Goal: Answer question/provide support: Share knowledge or assist other users

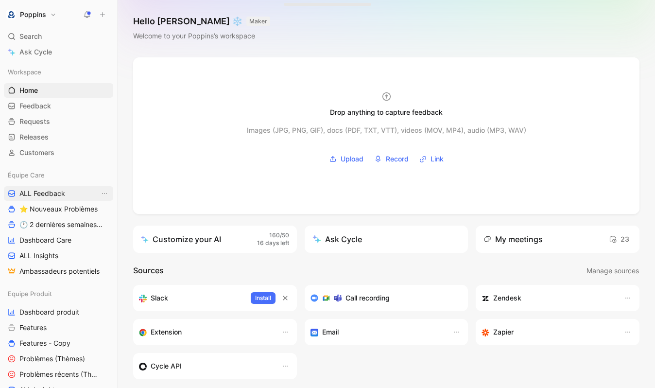
click at [53, 199] on link "ALL Feedback" at bounding box center [58, 193] width 109 height 15
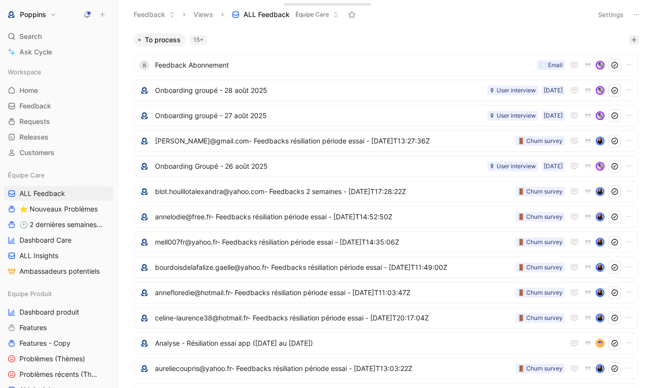
click at [635, 41] on icon "button" at bounding box center [634, 40] width 6 height 6
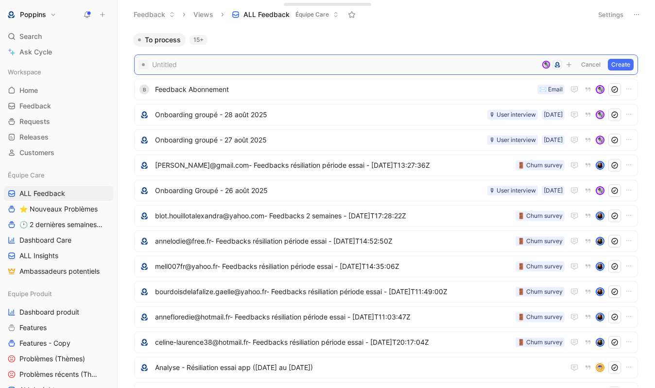
click at [344, 62] on span at bounding box center [345, 65] width 386 height 12
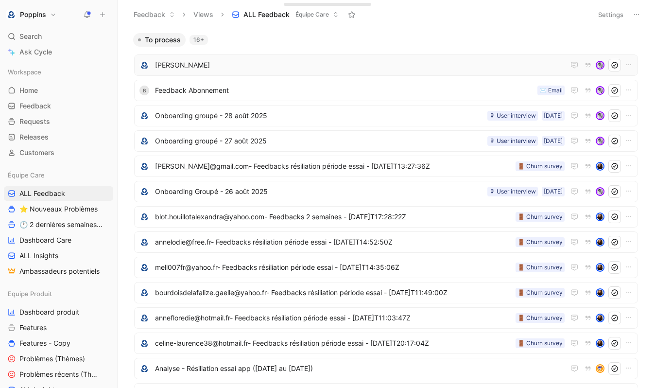
click at [264, 69] on span "[PERSON_NAME]" at bounding box center [360, 65] width 410 height 12
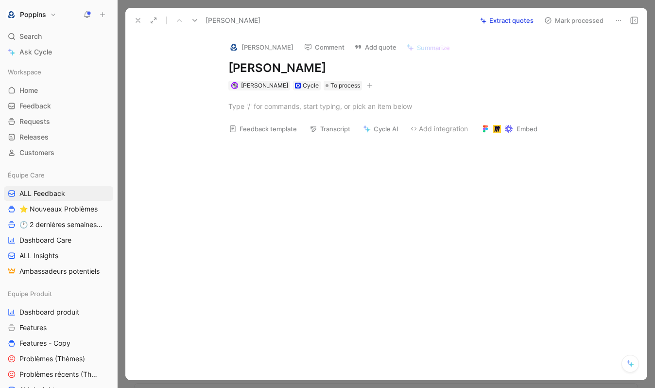
click at [268, 97] on div at bounding box center [396, 106] width 501 height 32
click at [261, 110] on div at bounding box center [396, 106] width 336 height 10
click at [277, 110] on div at bounding box center [396, 106] width 336 height 10
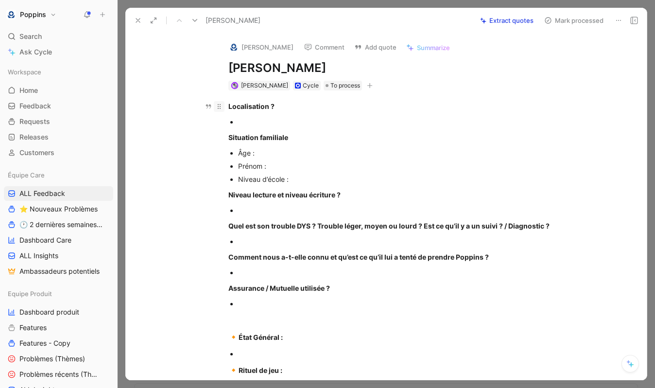
click at [224, 102] on div at bounding box center [219, 106] width 11 height 11
click at [240, 108] on strong "Localisation ?" at bounding box center [251, 106] width 46 height 8
click at [228, 105] on strong "Localisation ?" at bounding box center [251, 106] width 46 height 8
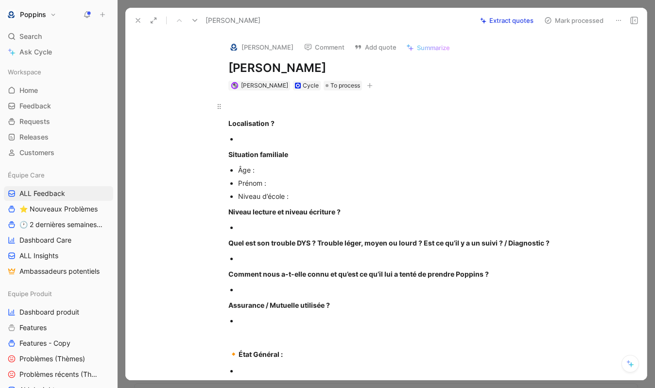
click at [247, 97] on div "Localisation ? Situation familiale Âge : Prénom : Niveau d’école : Niveau lectu…" at bounding box center [396, 349] width 501 height 519
click at [262, 138] on div at bounding box center [401, 139] width 327 height 10
click at [266, 102] on div at bounding box center [396, 106] width 336 height 10
click at [290, 183] on div "Prénom :" at bounding box center [401, 183] width 327 height 10
click at [283, 170] on div "Âge :" at bounding box center [401, 170] width 327 height 10
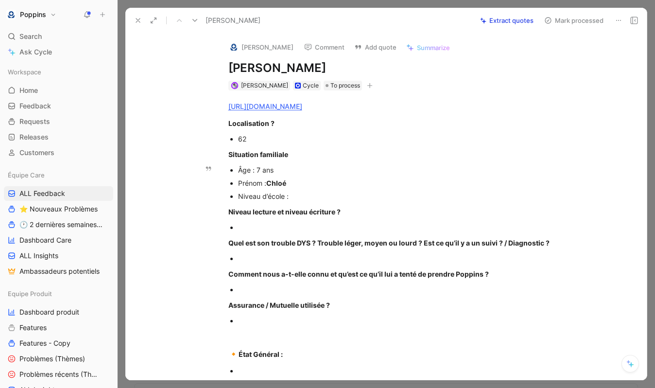
click at [279, 185] on span "Chloé" at bounding box center [276, 183] width 20 height 8
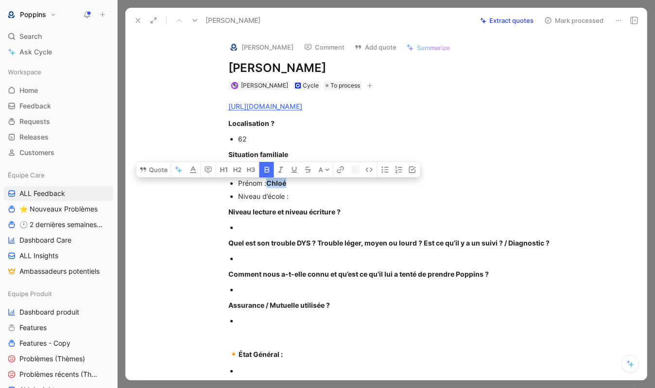
copy span "Chloé"
click at [267, 170] on icon "button" at bounding box center [267, 167] width 8 height 8
click at [297, 179] on div "Prénom : [PERSON_NAME]" at bounding box center [401, 183] width 327 height 10
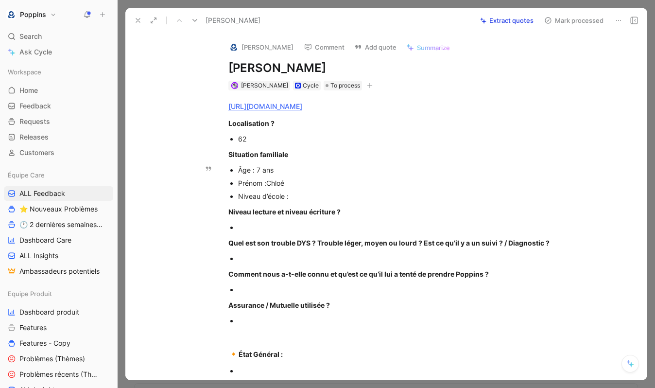
click at [298, 192] on div "Niveau d’école :" at bounding box center [401, 196] width 327 height 10
click at [293, 171] on div "Âge : 7 ans" at bounding box center [401, 170] width 327 height 10
click at [294, 197] on div "Niveau d’école :" at bounding box center [401, 196] width 327 height 10
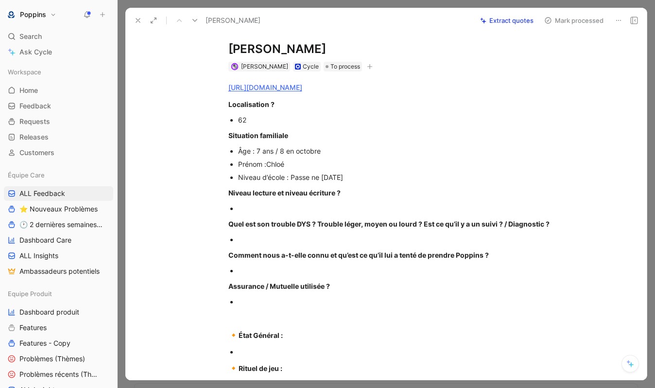
scroll to position [23, 0]
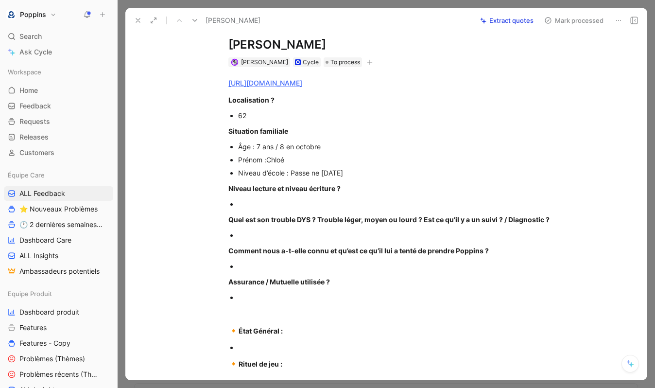
click at [315, 201] on div at bounding box center [401, 204] width 327 height 10
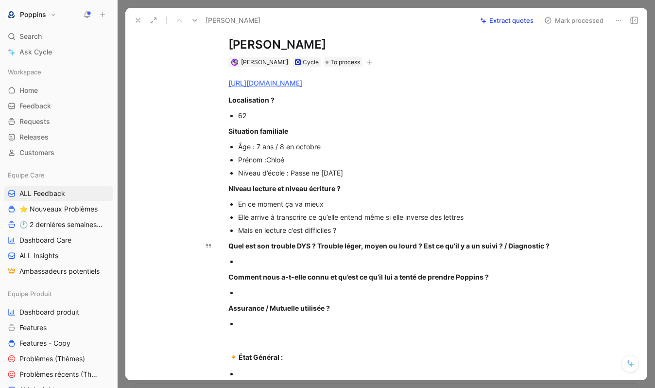
click at [297, 264] on div at bounding box center [401, 261] width 327 height 10
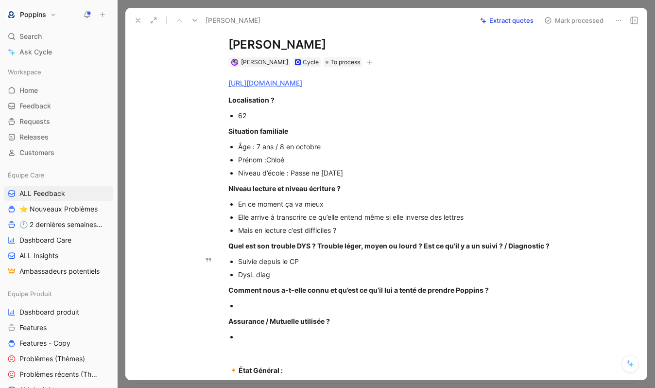
click at [267, 268] on p "DysL diag" at bounding box center [401, 274] width 327 height 13
click at [273, 294] on div "Comment nous a-t-elle connu et qu’est ce qu’il lui a tenté de prendre Poppins ?" at bounding box center [396, 290] width 336 height 10
click at [271, 300] on div at bounding box center [401, 305] width 327 height 10
click at [281, 281] on div "[URL][DOMAIN_NAME] Localisation ? 62 Situation familiale Âge : 7 ans / 8 en oct…" at bounding box center [396, 346] width 501 height 558
click at [257, 277] on div "DysL diag" at bounding box center [401, 274] width 327 height 10
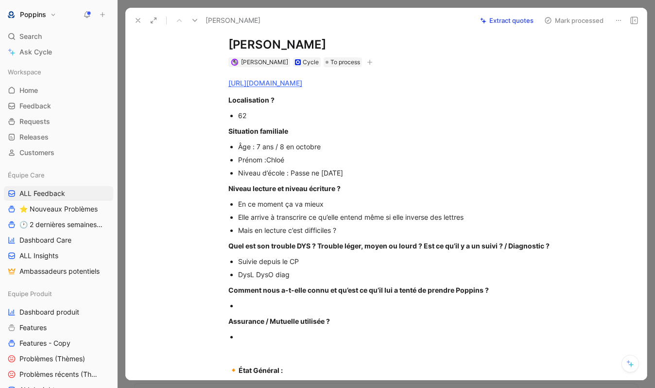
click at [261, 303] on div at bounding box center [401, 305] width 327 height 10
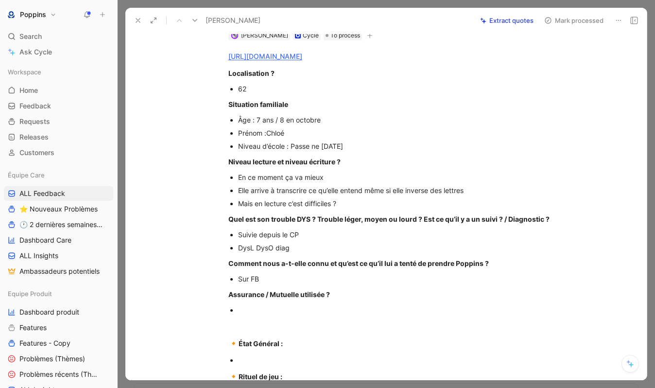
scroll to position [54, 0]
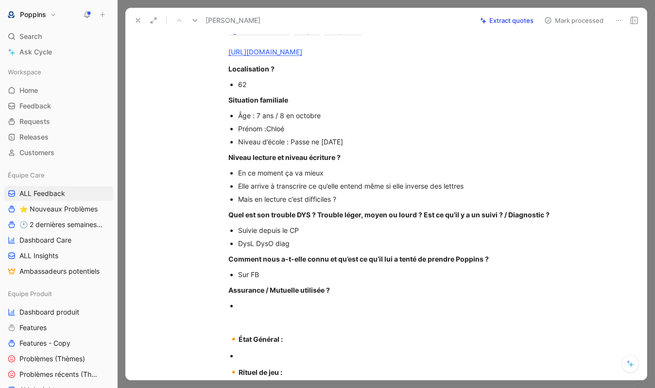
click at [268, 302] on div at bounding box center [401, 305] width 327 height 10
click at [249, 304] on div "MAPA" at bounding box center [401, 305] width 327 height 10
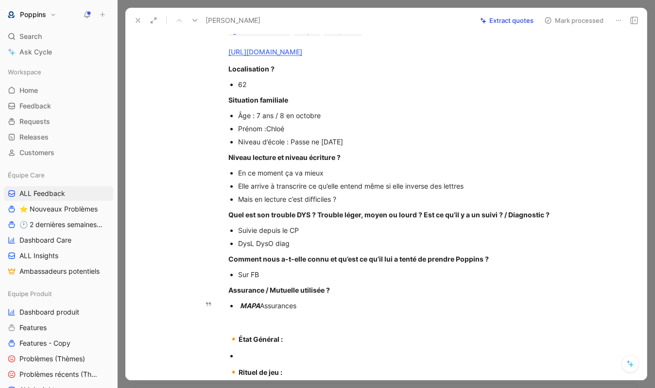
click at [250, 307] on em "MAPA" at bounding box center [250, 305] width 20 height 8
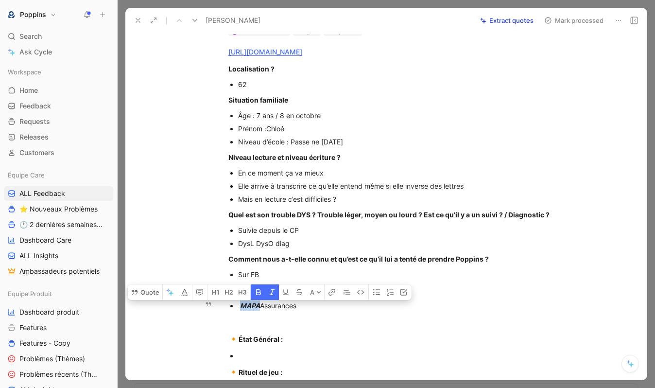
click at [250, 307] on em "MAPA" at bounding box center [250, 305] width 20 height 8
click at [258, 292] on icon "button" at bounding box center [258, 290] width 5 height 6
click at [275, 292] on icon "button" at bounding box center [272, 290] width 8 height 8
click at [271, 308] on span "Assurances" at bounding box center [275, 305] width 36 height 8
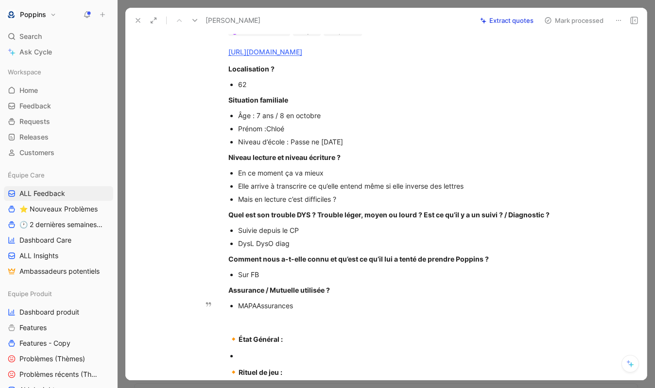
click at [315, 305] on div "MAPA Assurances" at bounding box center [401, 305] width 327 height 10
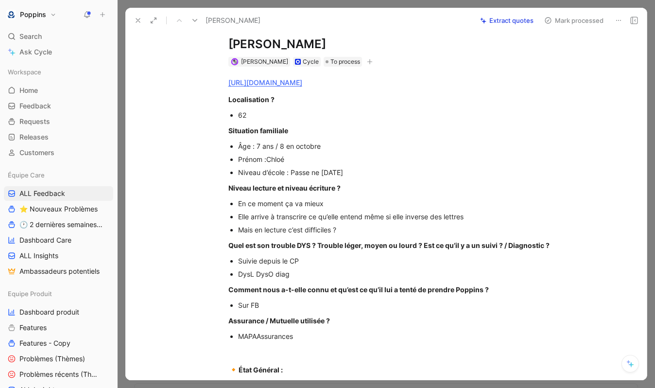
scroll to position [0, 0]
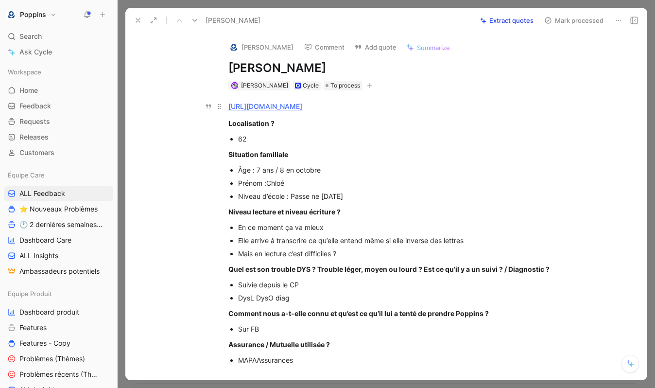
click at [441, 109] on div "[URL][DOMAIN_NAME]" at bounding box center [396, 106] width 336 height 10
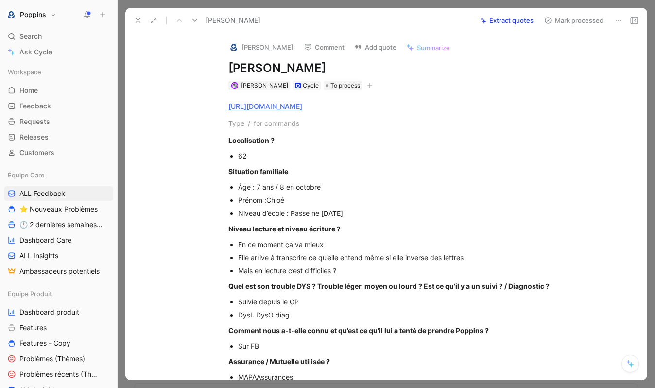
click at [367, 85] on icon "button" at bounding box center [370, 86] width 6 height 6
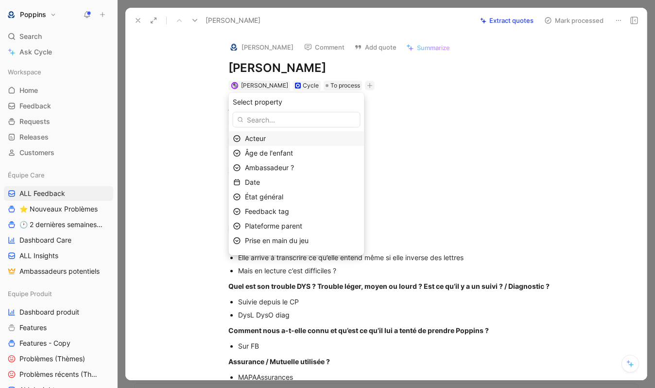
click at [294, 140] on div "Acteur" at bounding box center [302, 139] width 115 height 12
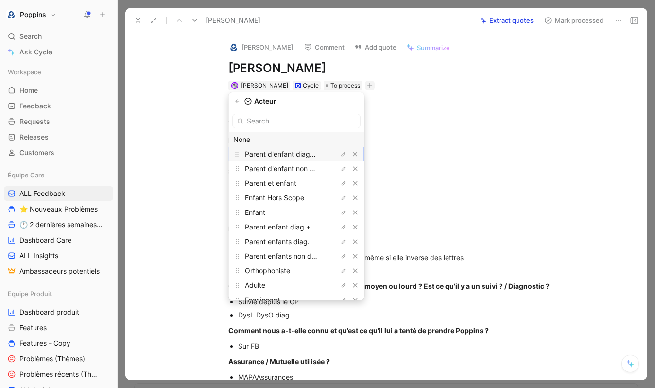
click at [296, 156] on span "Parent d'enfant diagnostiqué" at bounding box center [291, 154] width 92 height 8
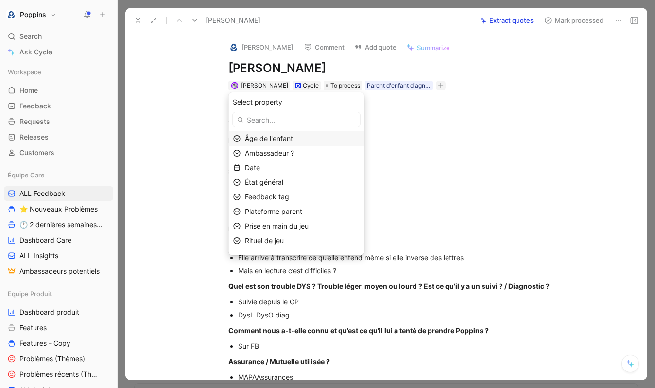
click at [293, 140] on span "Âge de l'enfant" at bounding box center [269, 138] width 48 height 8
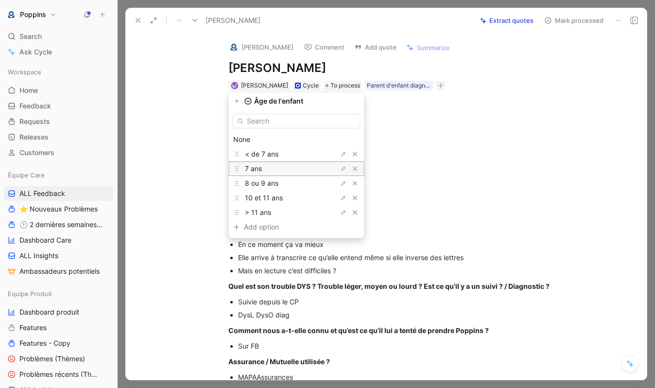
click at [292, 166] on div "7 ans" at bounding box center [281, 169] width 73 height 12
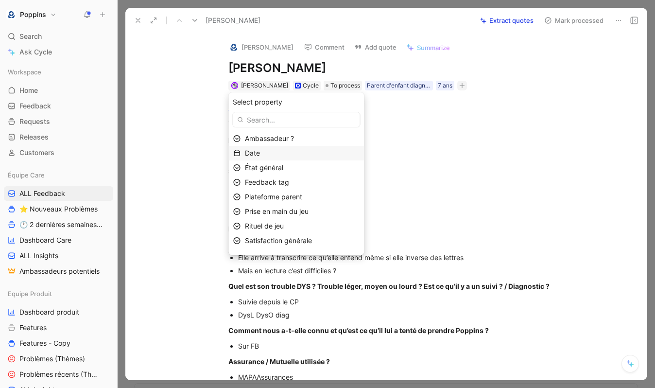
click at [287, 148] on div "Date" at bounding box center [302, 153] width 115 height 12
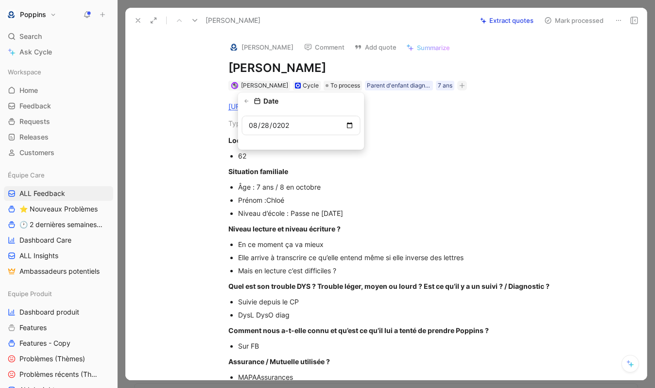
type input "[DATE]"
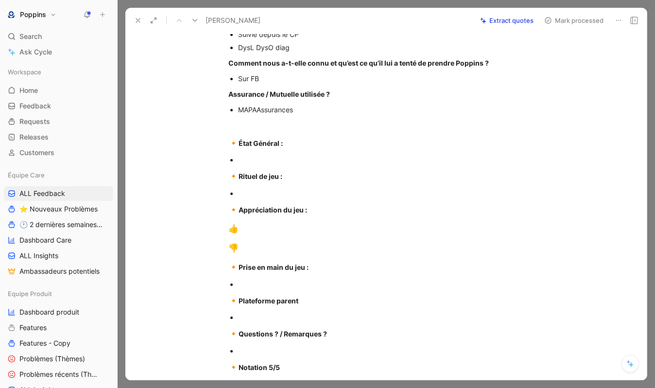
scroll to position [275, 0]
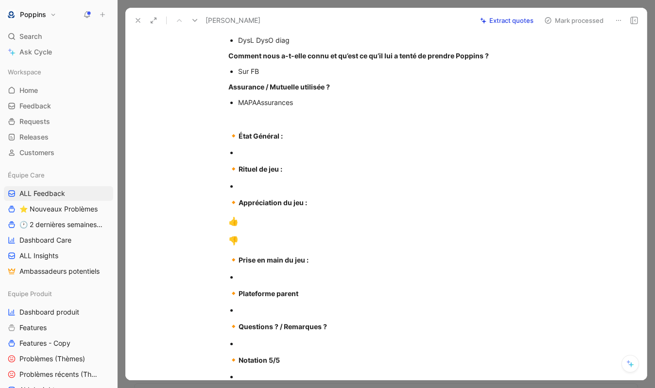
click at [296, 157] on div at bounding box center [401, 152] width 327 height 10
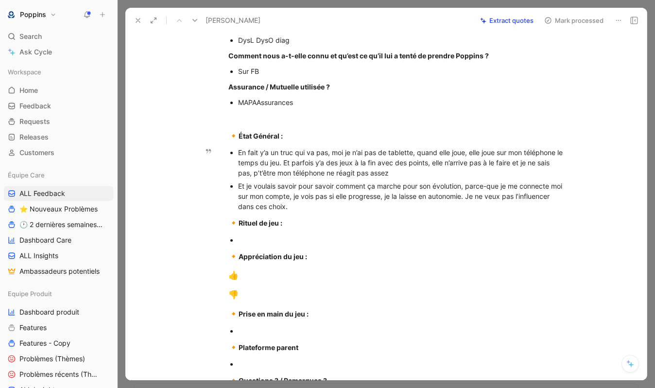
click at [310, 192] on div "Et je voulais savoir pour savoir comment ça marche pour son évolution, parce-qu…" at bounding box center [401, 196] width 327 height 31
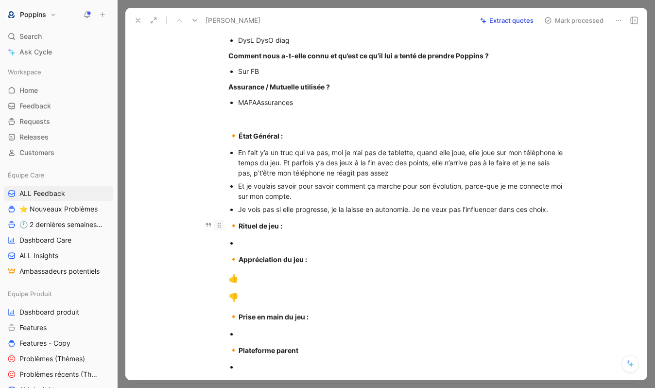
click at [224, 229] on div at bounding box center [219, 225] width 11 height 11
click at [265, 234] on p "🔸 Rituel de jeu :" at bounding box center [396, 226] width 373 height 18
click at [291, 299] on div "👎" at bounding box center [396, 298] width 336 height 13
click at [273, 267] on p "🔸 Appréciation du jeu :" at bounding box center [396, 259] width 373 height 18
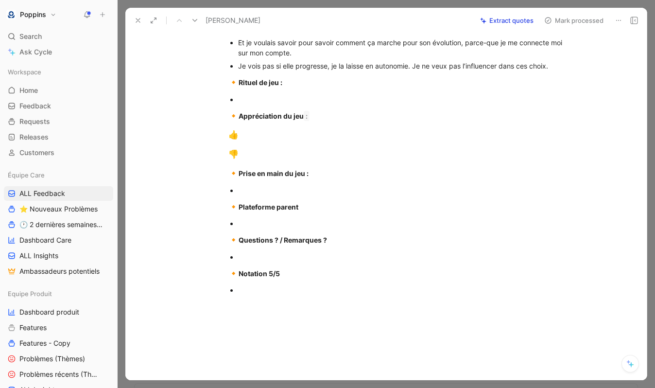
scroll to position [408, 0]
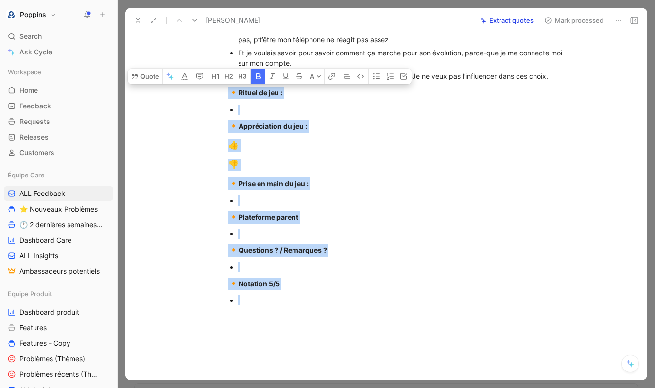
drag, startPoint x: 229, startPoint y: 92, endPoint x: 316, endPoint y: 332, distance: 254.9
click at [316, 332] on div "Quote A [URL][DOMAIN_NAME] Localisation ? 62 Situation familiale Âge : 7 ans / …" at bounding box center [396, 57] width 501 height 749
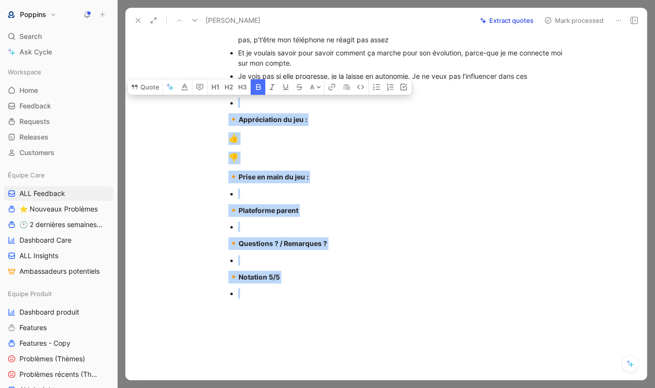
drag, startPoint x: 279, startPoint y: 295, endPoint x: 284, endPoint y: 105, distance: 190.1
drag, startPoint x: 296, startPoint y: 285, endPoint x: 237, endPoint y: 109, distance: 185.5
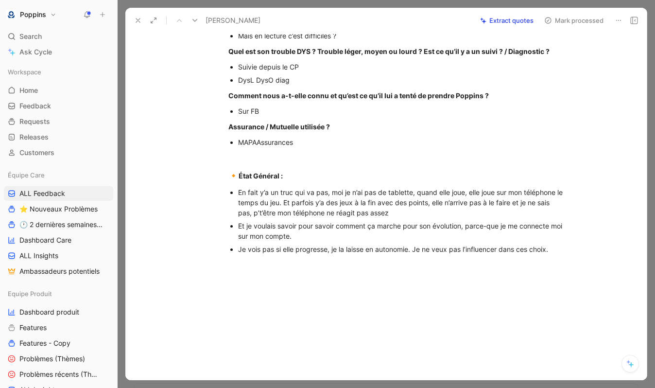
scroll to position [235, 0]
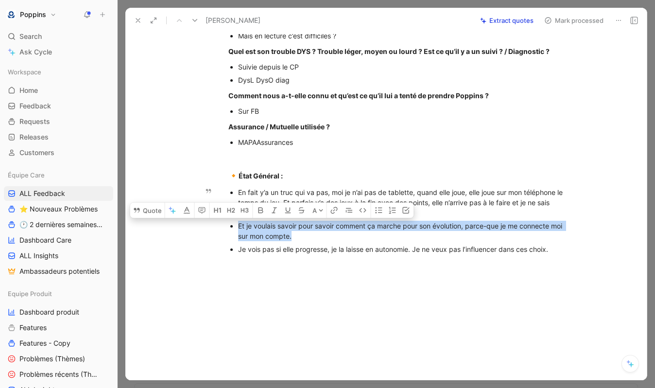
drag, startPoint x: 319, startPoint y: 238, endPoint x: 237, endPoint y: 226, distance: 83.1
click at [237, 226] on ul "En fait y’a un truc qui va pas, moi je n’ai pas de tablette, quand elle joue, e…" at bounding box center [396, 221] width 373 height 70
click at [164, 210] on button "Quote" at bounding box center [147, 210] width 35 height 16
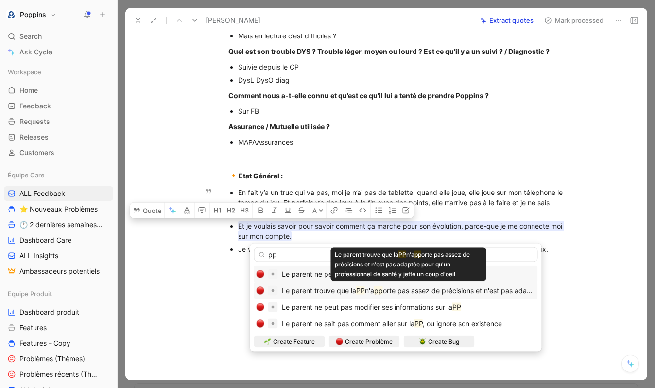
type input "pp"
click at [428, 288] on span "orte pas assez de précisions et n'est pas adaptée pour qu'un professionnel de s…" at bounding box center [551, 290] width 336 height 8
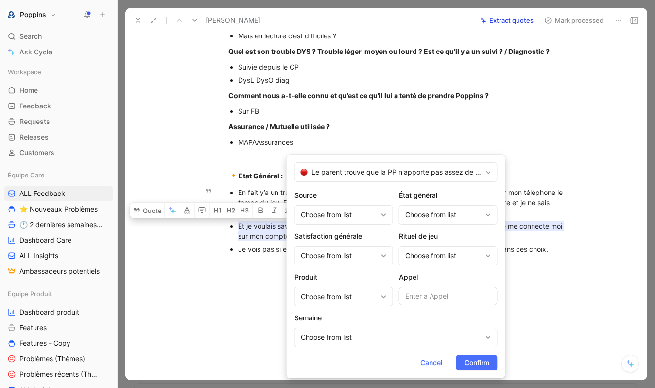
click at [333, 307] on div "Source Choose from list État général Choose from list Satisfaction générale Cho…" at bounding box center [396, 268] width 203 height 157
click at [333, 300] on div "Choose from list" at bounding box center [339, 297] width 76 height 12
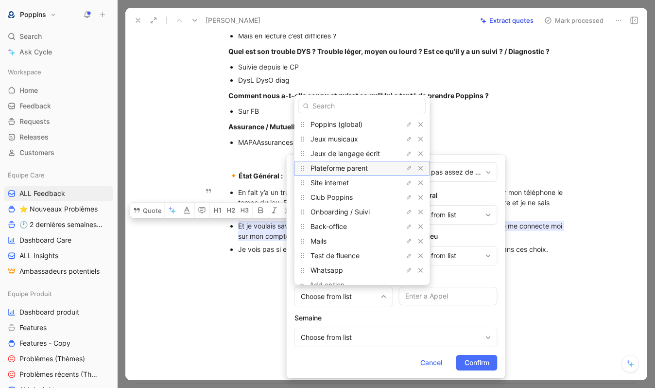
click at [349, 170] on span "Plateforme parent" at bounding box center [339, 168] width 57 height 8
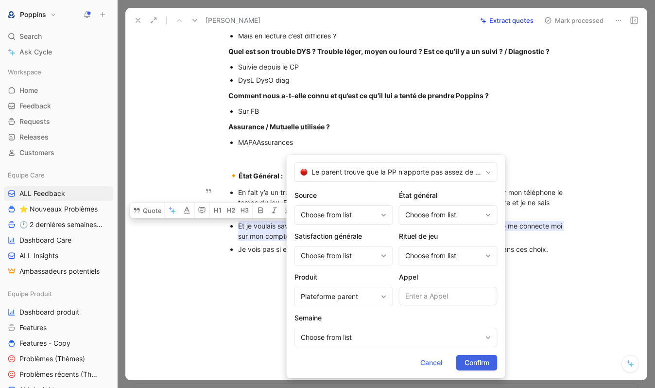
click at [467, 359] on span "Confirm" at bounding box center [477, 363] width 25 height 12
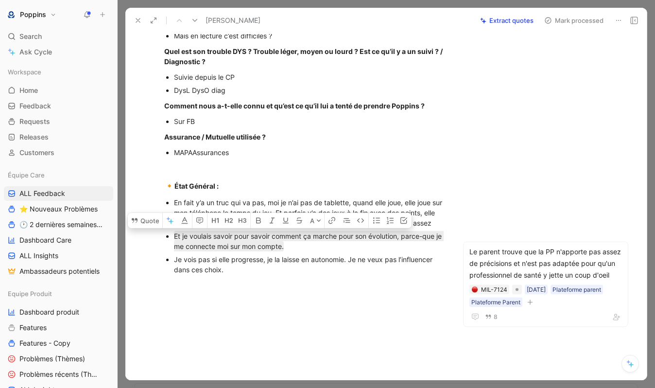
click at [253, 299] on div at bounding box center [304, 342] width 317 height 116
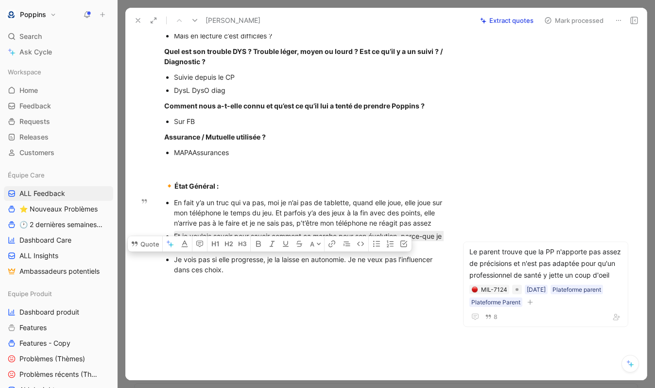
drag, startPoint x: 348, startPoint y: 270, endPoint x: 175, endPoint y: 264, distance: 172.2
click at [175, 264] on div "Je vois pas si elle progresse, je la laisse en autonomie. Je ne veux pas l’infl…" at bounding box center [309, 264] width 271 height 20
click at [195, 275] on div "Je vois pas si elle progresse, je la laisse en autonomie. Je ne veux pas l’infl…" at bounding box center [309, 264] width 271 height 20
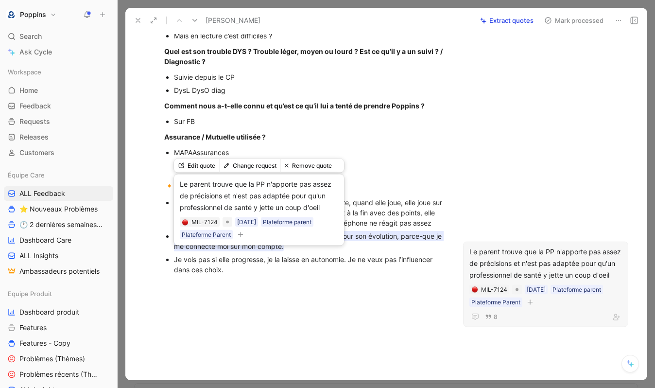
scroll to position [220, 0]
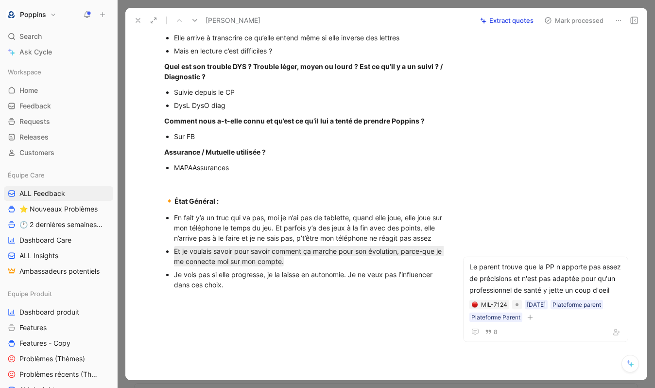
click at [217, 290] on div "Je vois pas si elle progresse, je la laisse en autonomie. Je ne veux pas l’infl…" at bounding box center [309, 279] width 271 height 20
click at [418, 228] on div "En fait y’a un truc qui va pas, moi je n’ai pas de tablette, quand elle joue, e…" at bounding box center [309, 227] width 271 height 31
click at [249, 243] on div "En fait y’a un truc qui va pas, moi je n’ai pas de tablette, quand elle joue, e…" at bounding box center [309, 227] width 271 height 31
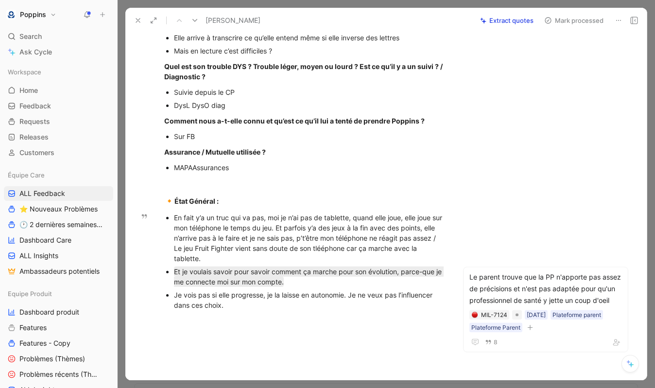
click at [359, 247] on div "En fait y’a un truc qui va pas, moi je n’ai pas de tablette, quand elle joue, e…" at bounding box center [309, 237] width 271 height 51
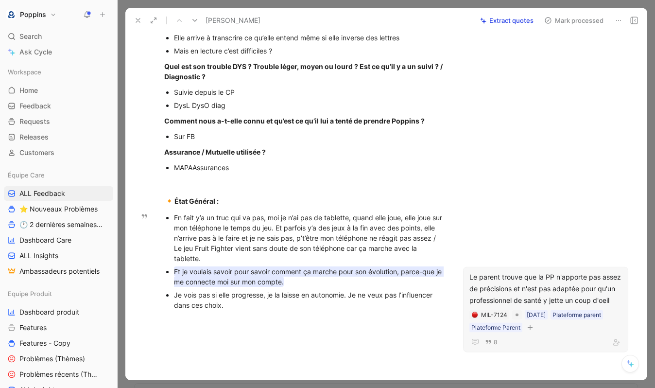
click at [337, 273] on mark "Et je voulais savoir pour savoir comment ça marche pour son évolution, parce-qu…" at bounding box center [309, 276] width 270 height 20
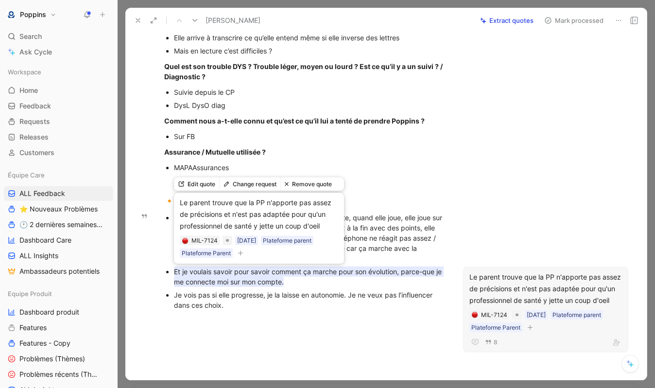
click at [324, 288] on p "Je vois pas si elle progresse, je la laisse en autonomie. Je ne veux pas l’infl…" at bounding box center [309, 299] width 271 height 23
click at [267, 261] on div "Le parent trouve que la PP n'apporte pas assez de précisions et n'est pas adapt…" at bounding box center [259, 228] width 170 height 71
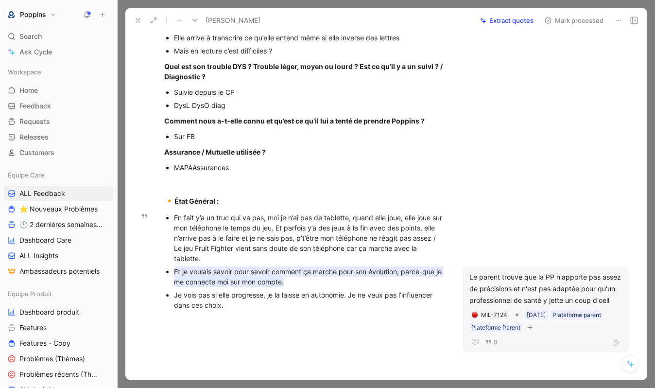
click at [296, 340] on div at bounding box center [304, 377] width 317 height 116
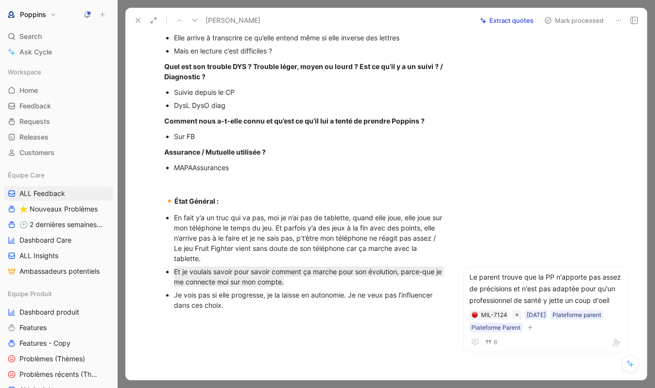
click at [252, 315] on div "[URL][DOMAIN_NAME] Localisation ? 62 Situation familiale Âge : 7 ans / 8 en oct…" at bounding box center [304, 95] width 317 height 449
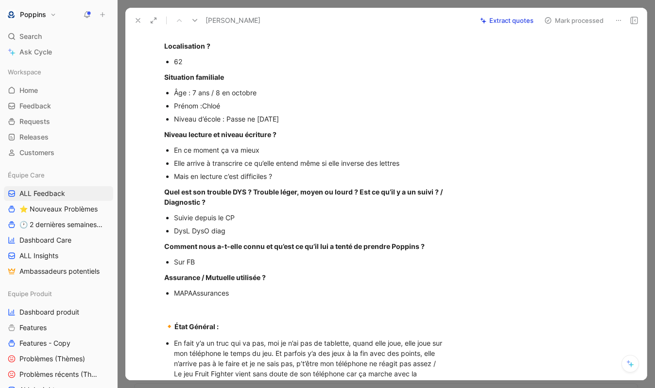
scroll to position [0, 0]
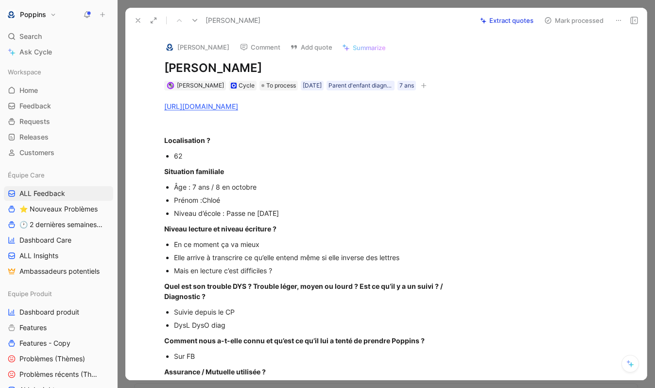
click at [429, 86] on button "button" at bounding box center [424, 86] width 10 height 10
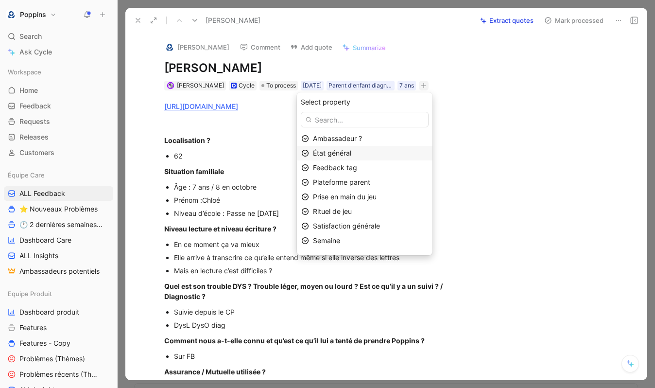
click at [351, 151] on span "État général" at bounding box center [332, 153] width 38 height 8
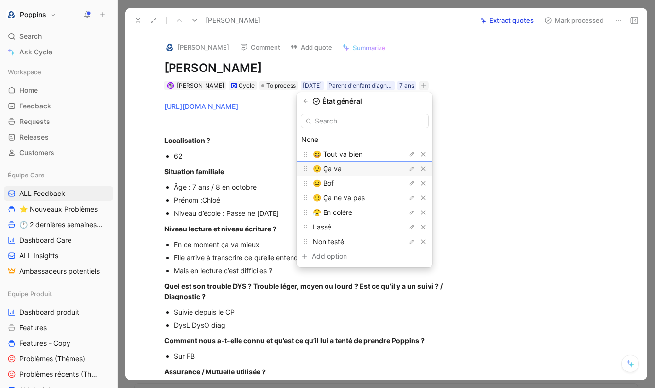
click at [342, 168] on span "🙂 Ça va" at bounding box center [327, 168] width 29 height 8
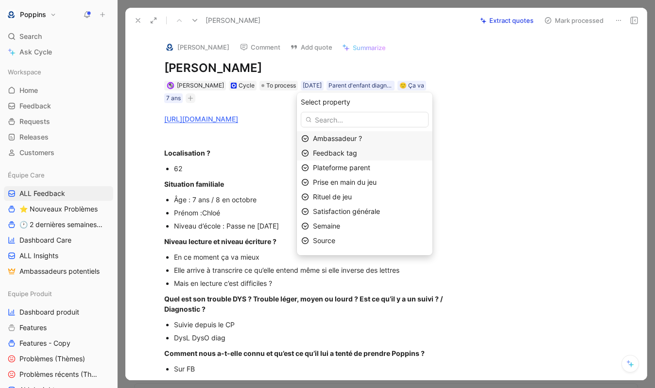
click at [357, 152] on span "Feedback tag" at bounding box center [335, 153] width 44 height 8
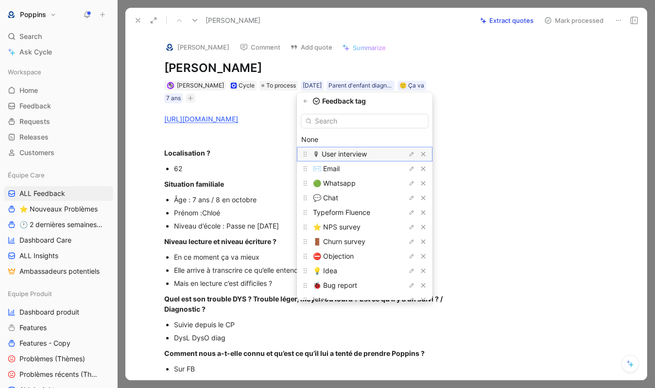
click at [358, 153] on span "🎙 User interview" at bounding box center [340, 154] width 54 height 8
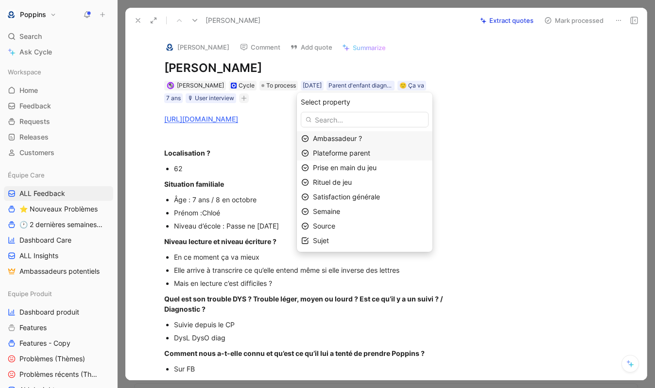
click at [365, 155] on span "Plateforme parent" at bounding box center [341, 153] width 57 height 8
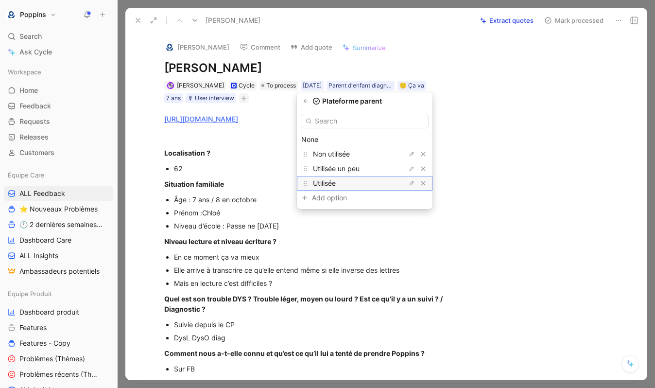
click at [356, 179] on div "Utilisée" at bounding box center [349, 183] width 73 height 12
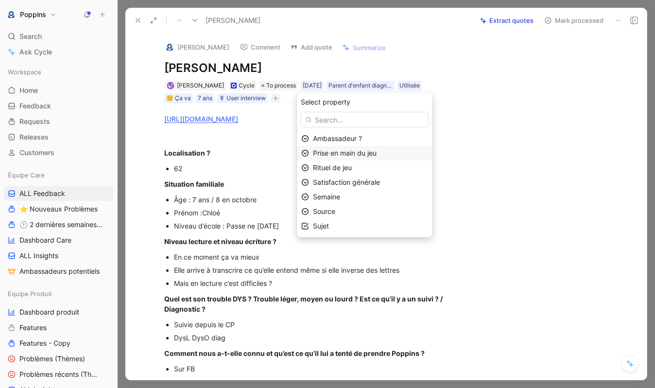
click at [353, 149] on span "Prise en main du jeu" at bounding box center [345, 153] width 64 height 8
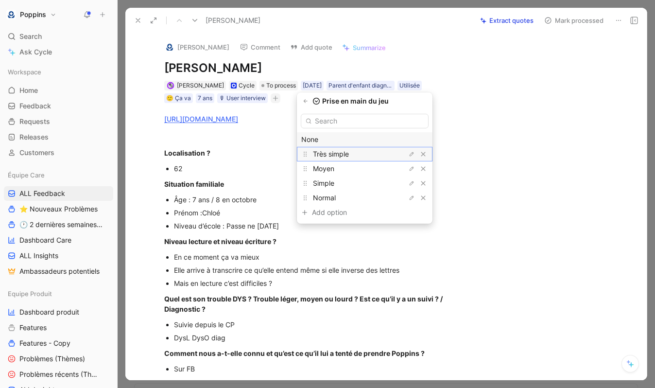
click at [349, 155] on span "Très simple" at bounding box center [331, 154] width 36 height 8
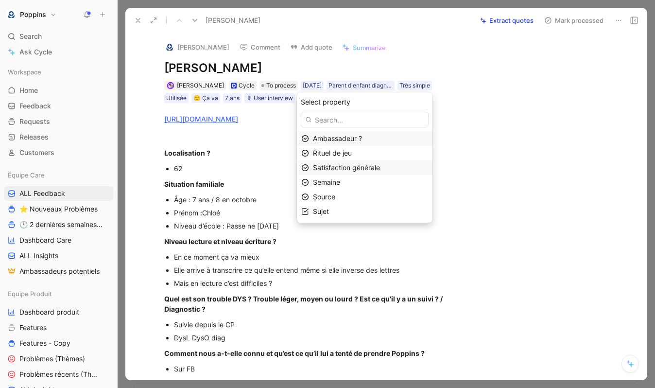
click at [349, 169] on span "Satisfaction générale" at bounding box center [346, 167] width 67 height 8
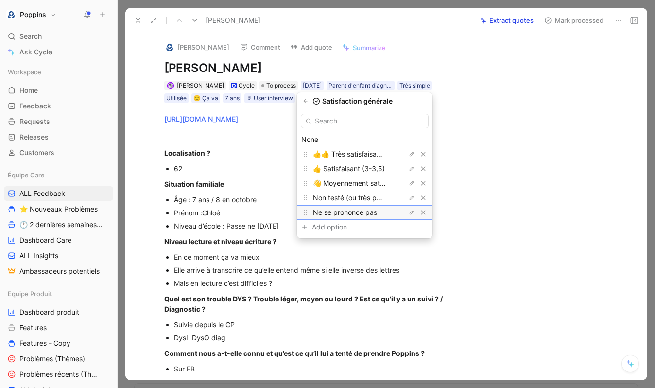
click at [361, 214] on span "Ne se prononce pas" at bounding box center [345, 212] width 64 height 8
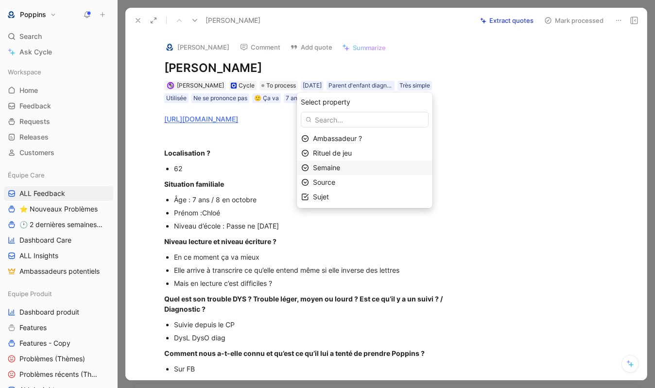
click at [356, 167] on div "Semaine" at bounding box center [370, 168] width 115 height 12
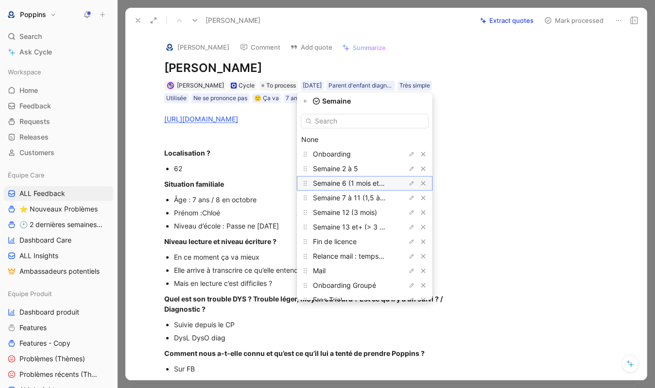
click at [358, 183] on span "Semaine 6 (1 mois et demi)" at bounding box center [356, 183] width 86 height 8
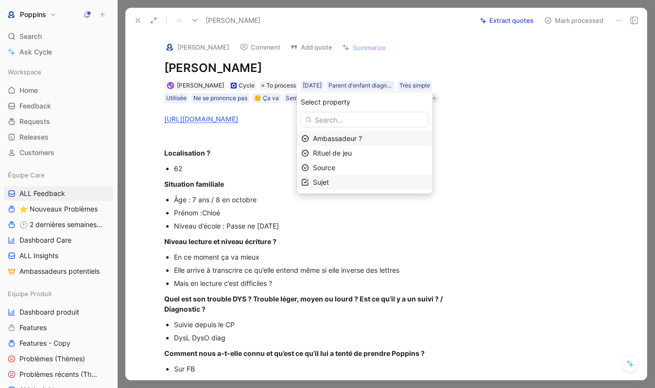
click at [349, 181] on div "Sujet" at bounding box center [370, 182] width 115 height 12
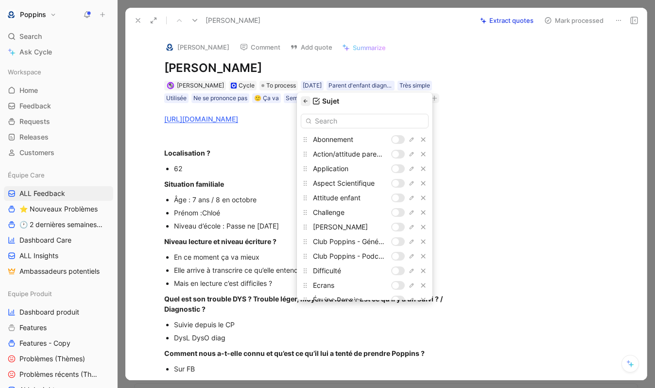
click at [306, 96] on button "button" at bounding box center [306, 101] width 10 height 10
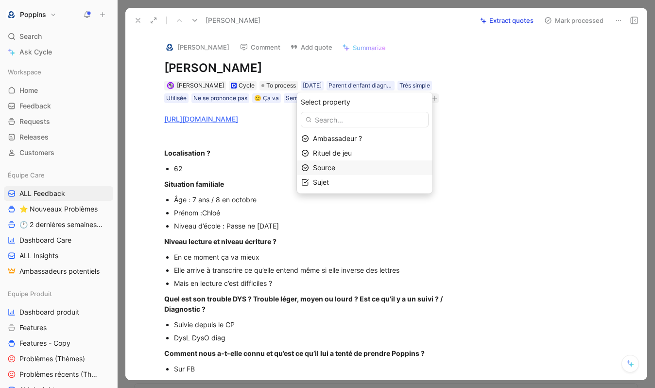
click at [358, 169] on div "Source" at bounding box center [370, 168] width 115 height 12
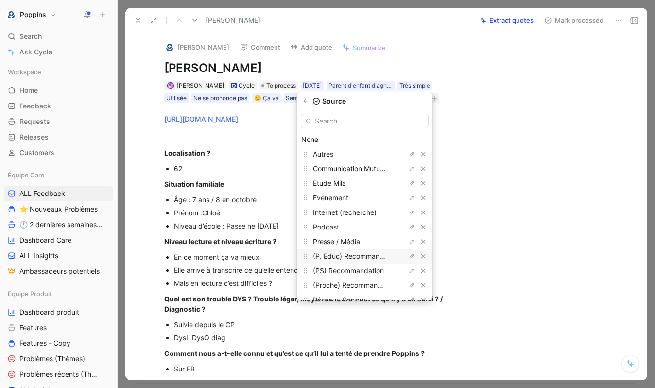
scroll to position [26, 0]
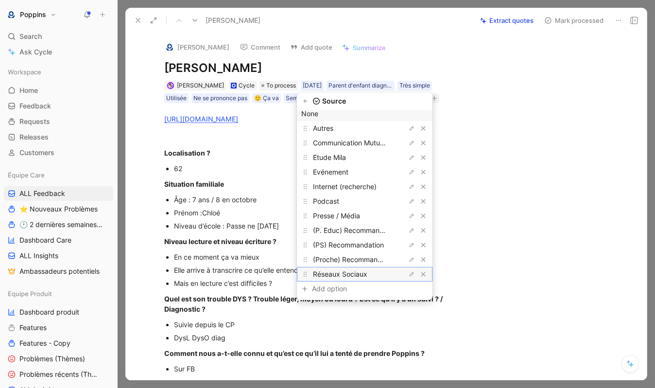
click at [365, 276] on span "Réseaux Sociaux" at bounding box center [340, 274] width 54 height 8
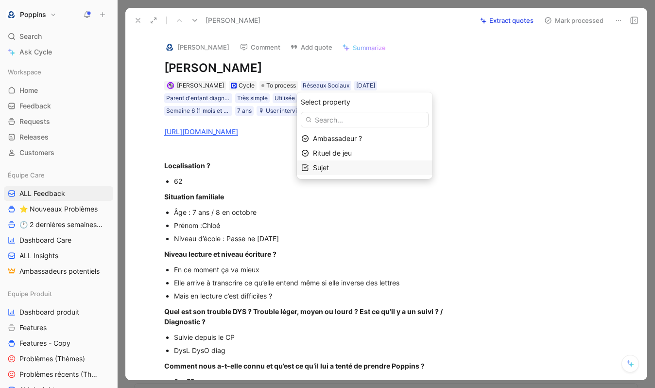
click at [327, 166] on span "Sujet" at bounding box center [321, 167] width 16 height 8
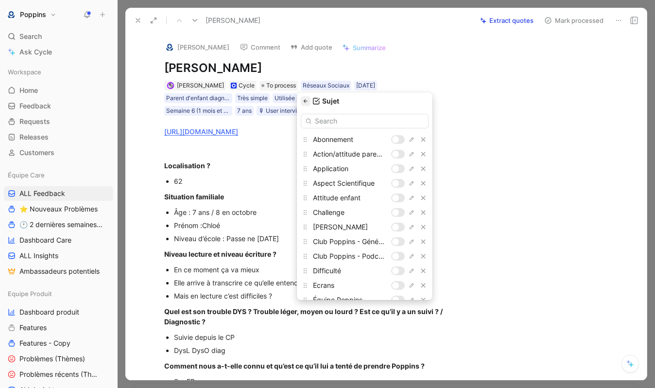
click at [306, 100] on icon "button" at bounding box center [306, 100] width 4 height 3
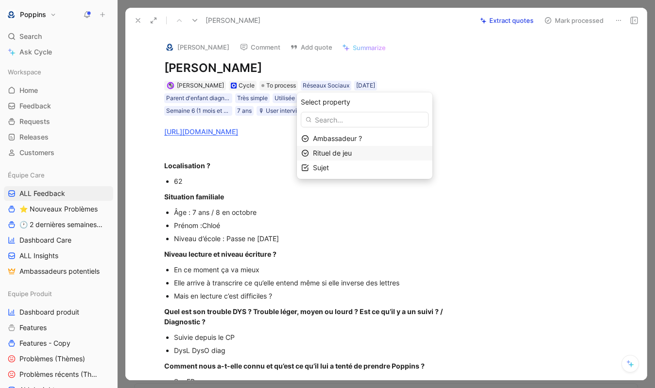
click at [330, 150] on span "Rituel de jeu" at bounding box center [332, 153] width 39 height 8
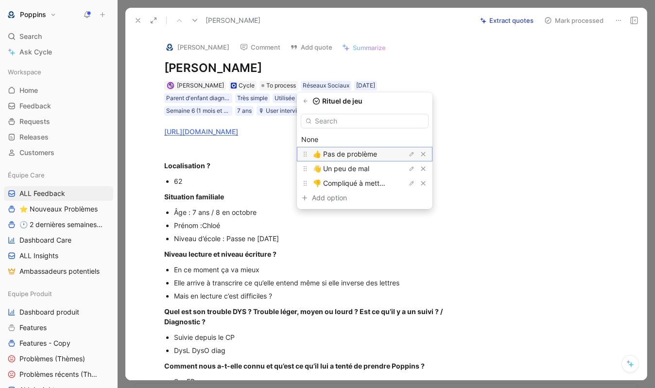
click at [352, 154] on span "👍 Pas de problème" at bounding box center [345, 154] width 64 height 8
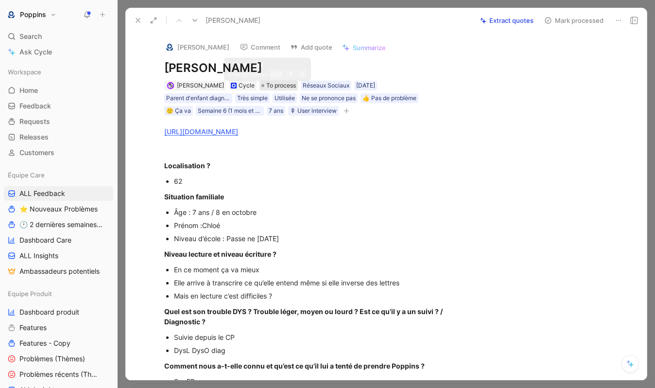
click at [274, 85] on span "To process" at bounding box center [281, 86] width 30 height 10
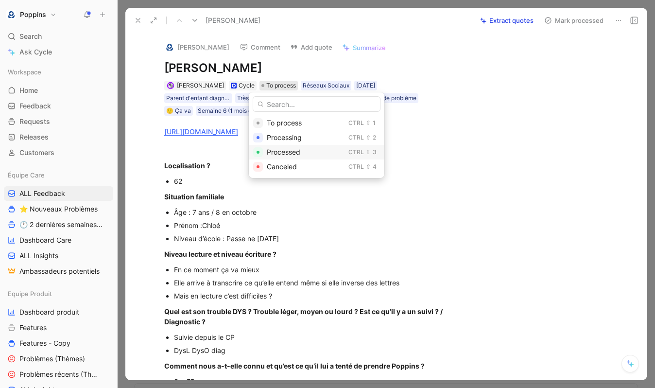
click at [288, 158] on div "Processed Ctrl ⇧ 3" at bounding box center [317, 152] width 136 height 15
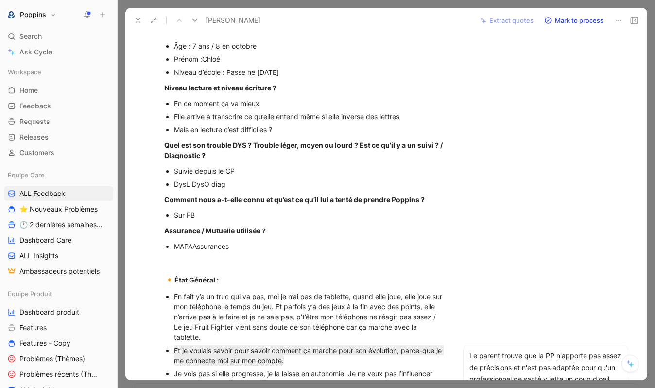
scroll to position [0, 0]
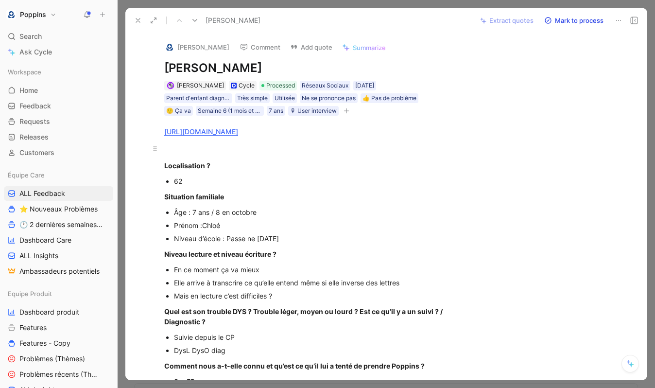
click at [334, 147] on div at bounding box center [304, 148] width 280 height 10
click at [238, 135] on link "[URL][DOMAIN_NAME]" at bounding box center [201, 131] width 74 height 8
click at [166, 45] on img at bounding box center [170, 47] width 10 height 10
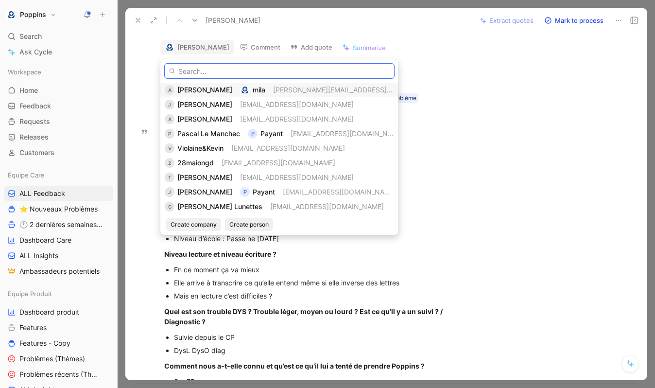
paste input "[EMAIL_ADDRESS][DOMAIN_NAME]"
click at [302, 66] on input "[EMAIL_ADDRESS][DOMAIN_NAME]" at bounding box center [279, 71] width 230 height 16
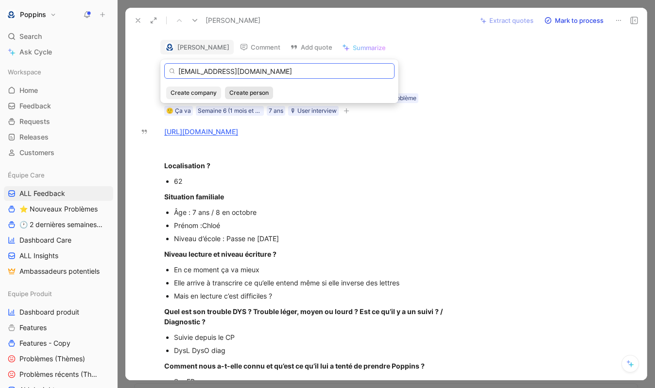
type input "[EMAIL_ADDRESS][DOMAIN_NAME]"
click at [245, 91] on span "Create person" at bounding box center [248, 93] width 39 height 10
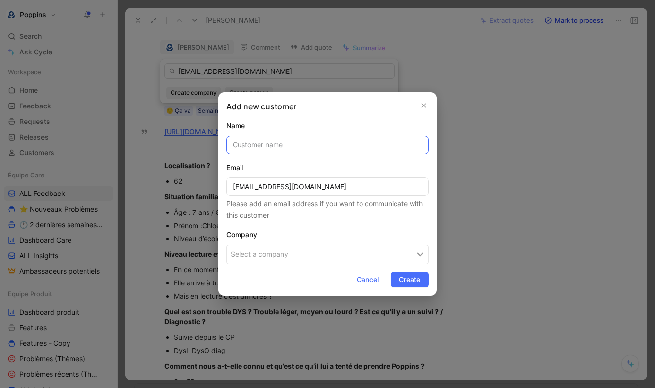
click at [353, 145] on input "text" at bounding box center [328, 145] width 202 height 18
paste input "[PERSON_NAME]"
type input "[PERSON_NAME]"
click at [298, 256] on button "Select a company" at bounding box center [328, 253] width 202 height 19
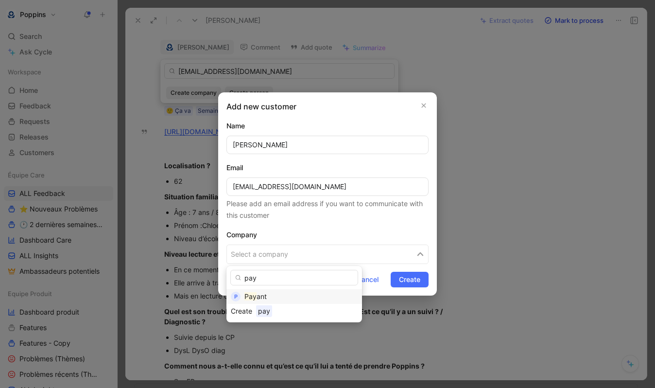
type input "pay"
click at [287, 297] on div "Pay ant" at bounding box center [300, 297] width 113 height 12
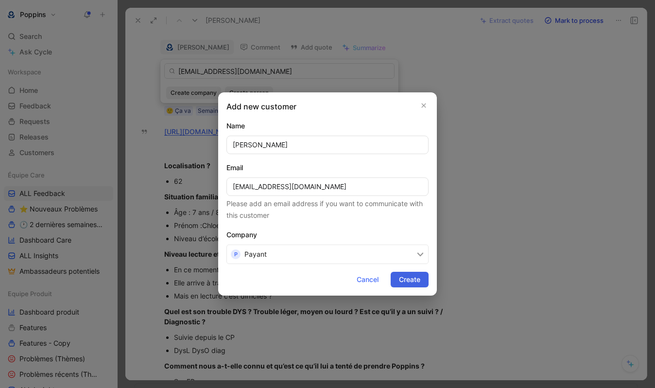
click at [397, 280] on button "Create" at bounding box center [410, 280] width 38 height 16
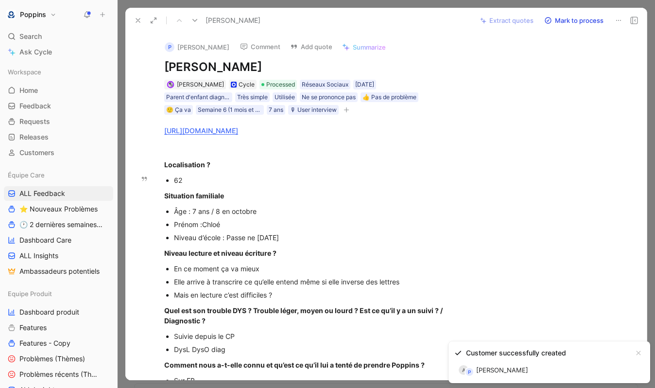
click at [255, 181] on div "62" at bounding box center [309, 180] width 271 height 10
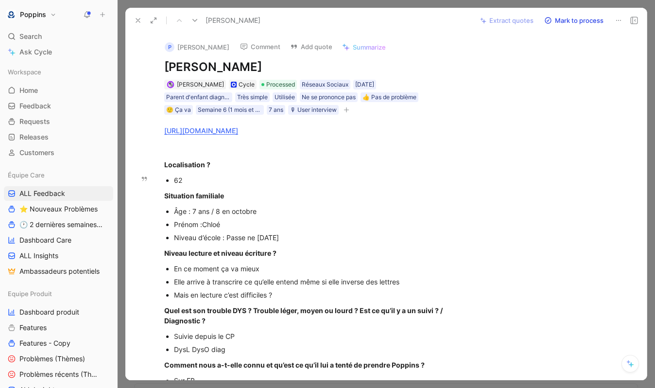
click at [301, 76] on div "P [PERSON_NAME] Comment Add quote Summarize [PERSON_NAME] [PERSON_NAME] Cycle P…" at bounding box center [304, 74] width 317 height 83
click at [219, 107] on div "Semaine 6 (1 mois et demi)" at bounding box center [230, 110] width 64 height 10
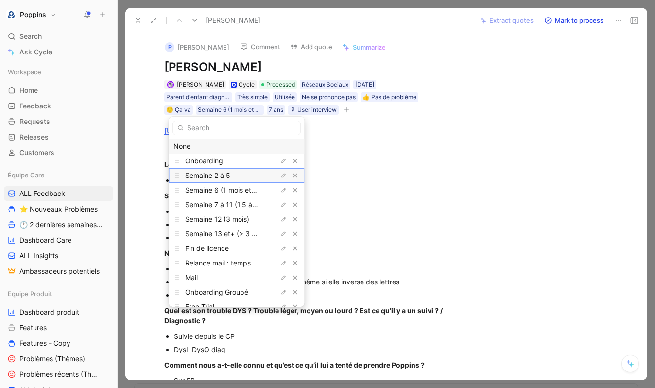
click at [233, 172] on div "Semaine 2 à 5" at bounding box center [221, 176] width 73 height 12
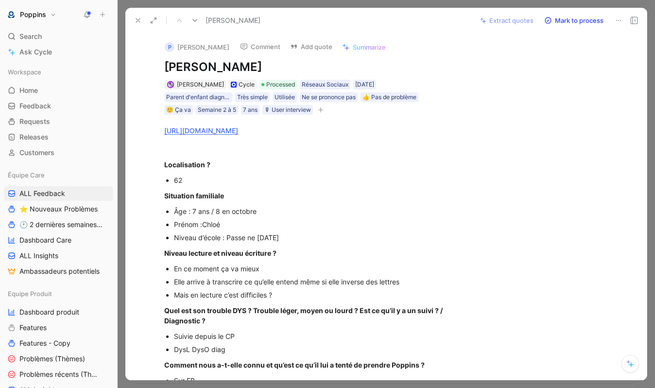
click at [287, 61] on h1 "[PERSON_NAME]" at bounding box center [304, 67] width 280 height 16
click at [554, 179] on div "P [PERSON_NAME] Comment Add quote Summarize [PERSON_NAME] ⭐️ - 28 août 2025 [PE…" at bounding box center [386, 206] width 522 height 347
click at [137, 21] on use at bounding box center [138, 20] width 4 height 4
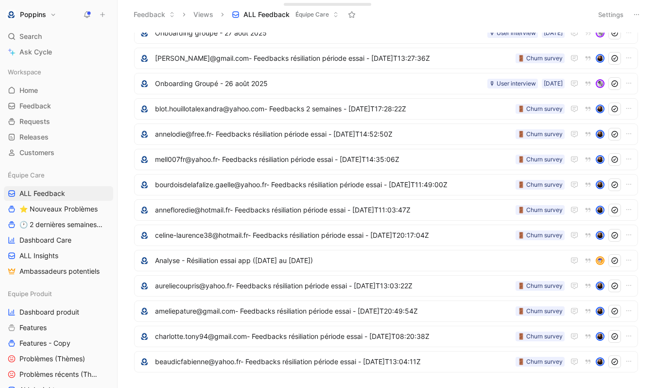
scroll to position [7, 0]
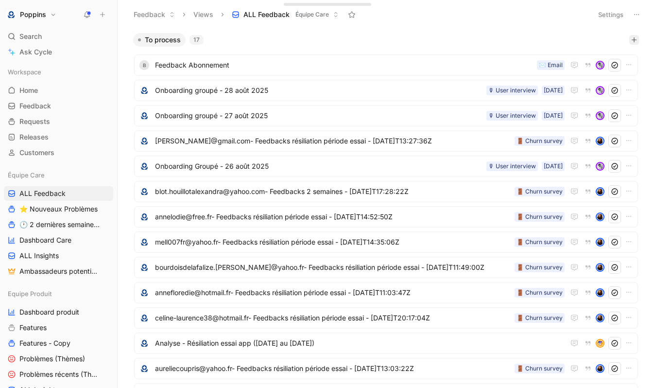
click at [635, 39] on icon "button" at bounding box center [634, 40] width 6 height 6
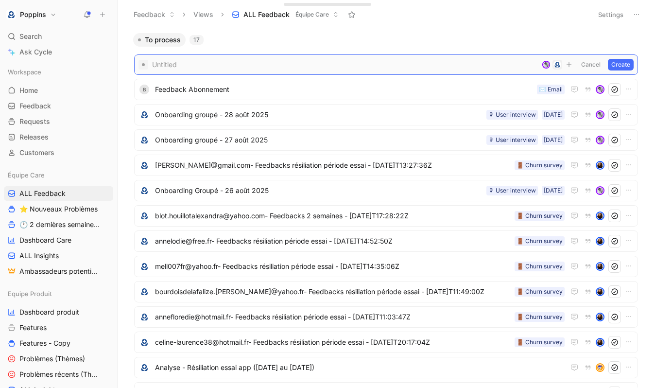
click at [222, 63] on span at bounding box center [345, 65] width 386 height 12
paste span
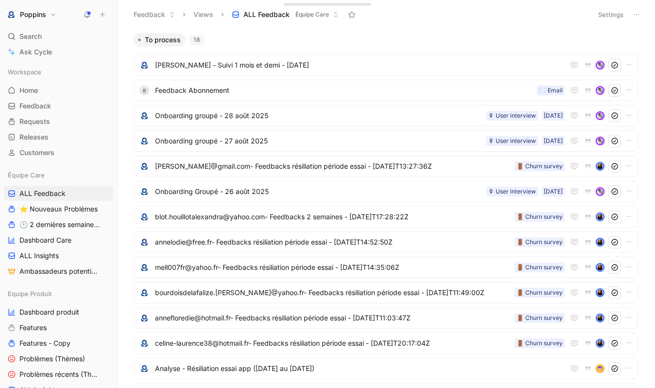
click at [235, 77] on ul "Nathalie Bobis - Suivi 1 mois et demi - 28 août 2025 B Feedback Abonnement ✉️ E…" at bounding box center [386, 281] width 504 height 454
click at [235, 67] on span "[PERSON_NAME] - Suivi 1 mois et demi - 28 août 2025" at bounding box center [360, 65] width 410 height 12
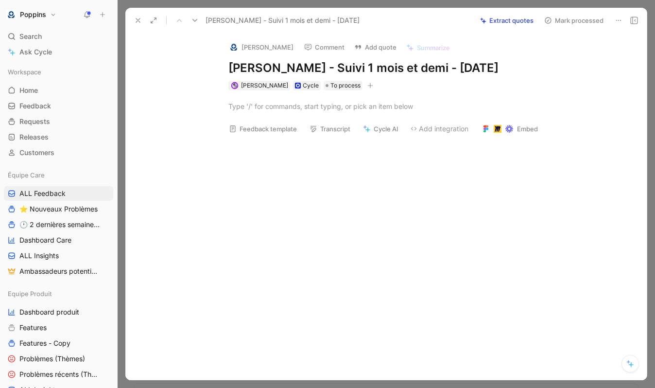
click at [299, 109] on div at bounding box center [396, 106] width 336 height 10
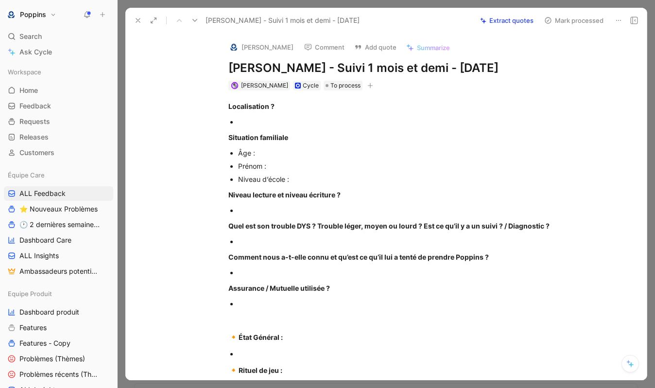
click at [392, 86] on div "Anne Dorison Cycle To process" at bounding box center [396, 86] width 338 height 12
click at [234, 103] on strong "Localisation ?" at bounding box center [251, 106] width 46 height 8
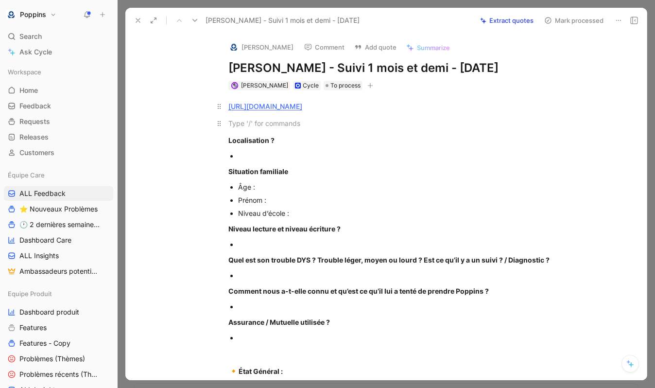
paste div
click at [252, 161] on p at bounding box center [401, 155] width 327 height 13
click at [270, 191] on div "Âge :" at bounding box center [401, 187] width 327 height 10
click at [290, 203] on div "Prénom :" at bounding box center [401, 200] width 327 height 10
click at [310, 219] on p "Niveau d’école :" at bounding box center [401, 213] width 327 height 13
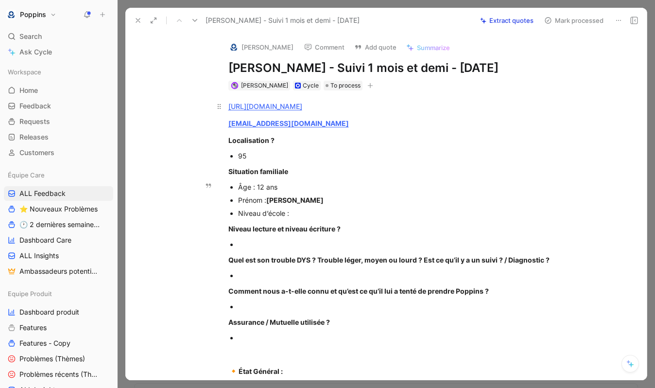
click at [272, 202] on span "lauriane" at bounding box center [294, 200] width 57 height 8
click at [300, 210] on div "Niveau d’école :" at bounding box center [401, 213] width 327 height 10
click at [302, 246] on div at bounding box center [401, 244] width 327 height 10
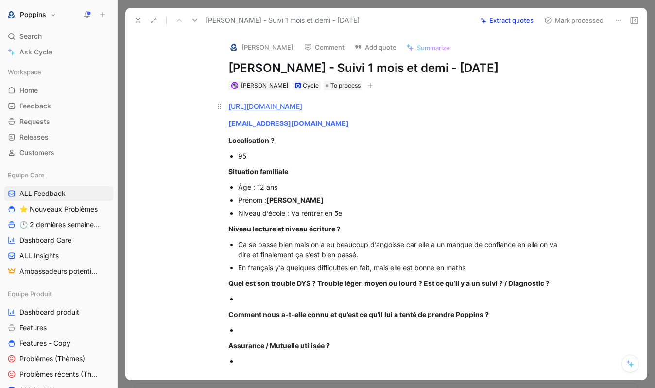
click at [265, 300] on div at bounding box center [401, 299] width 327 height 10
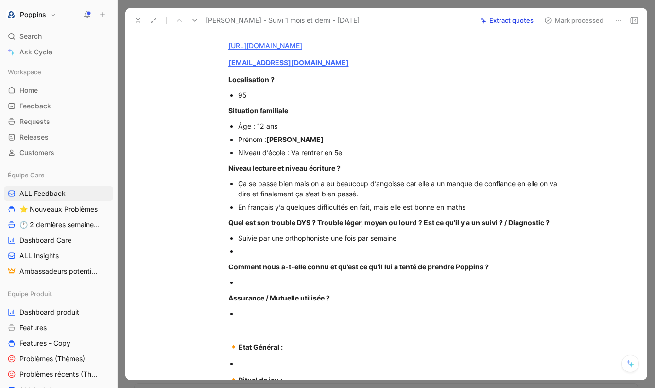
scroll to position [72, 0]
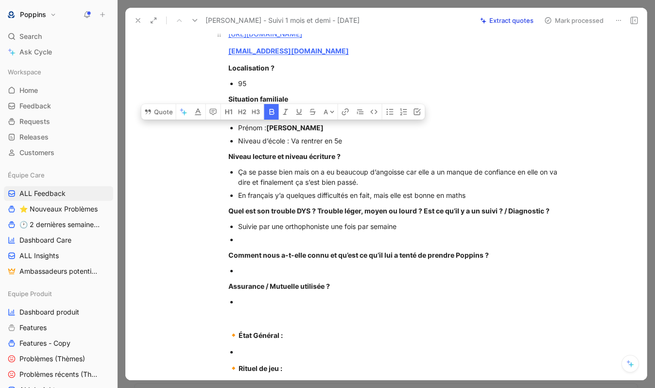
drag, startPoint x: 298, startPoint y: 125, endPoint x: 268, endPoint y: 125, distance: 30.6
click at [268, 125] on div "Prénom : Lauriane" at bounding box center [401, 127] width 327 height 10
copy span "Lauriane"
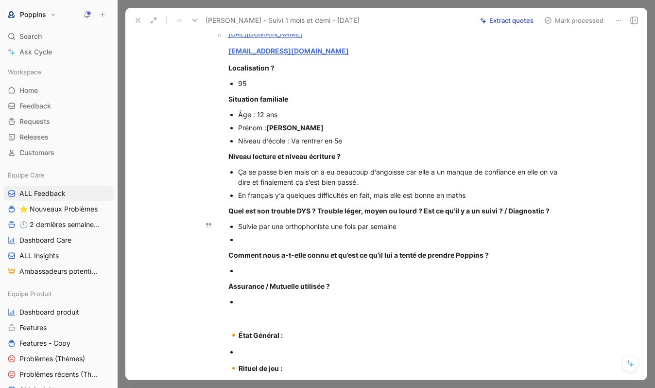
click at [251, 243] on div at bounding box center [401, 239] width 327 height 10
click at [311, 236] on div "On a mis en place un PPF" at bounding box center [401, 239] width 327 height 10
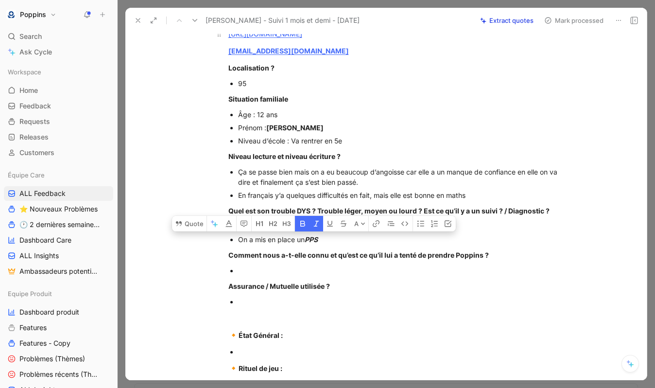
click at [319, 225] on icon "button" at bounding box center [317, 224] width 8 height 8
click at [306, 225] on button "button" at bounding box center [302, 224] width 15 height 16
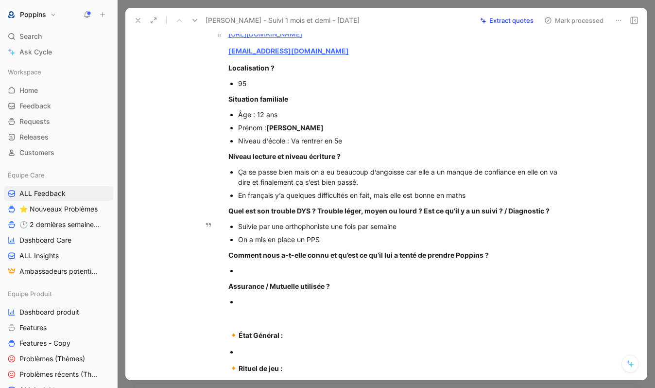
click at [332, 242] on div "On a mis en place un PPS" at bounding box center [401, 239] width 327 height 10
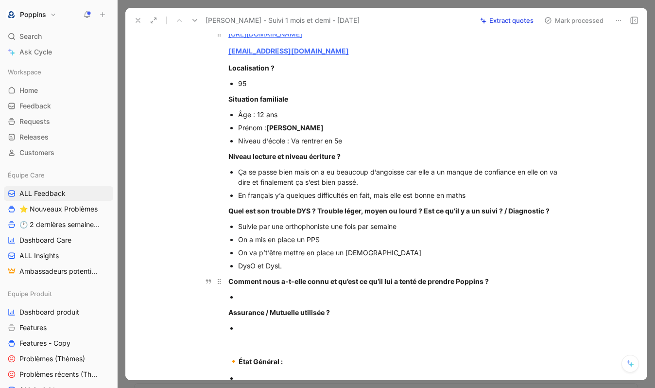
click at [389, 289] on p "Comment nous a-t-elle connu et qu’est ce qu’il lui a tenté de prendre Poppins ?" at bounding box center [396, 281] width 373 height 16
click at [359, 293] on div at bounding box center [401, 297] width 327 height 10
click at [288, 331] on div at bounding box center [401, 328] width 327 height 10
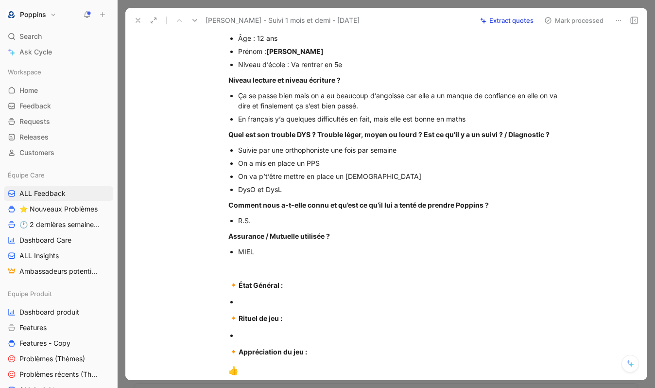
scroll to position [151, 0]
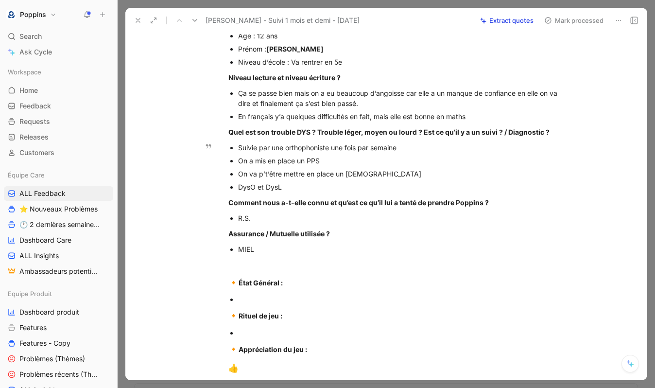
click at [348, 189] on div "DysO et DysL" at bounding box center [401, 187] width 327 height 10
click at [296, 291] on p "🔸 État Général :" at bounding box center [396, 283] width 373 height 18
click at [289, 294] on p at bounding box center [401, 299] width 327 height 13
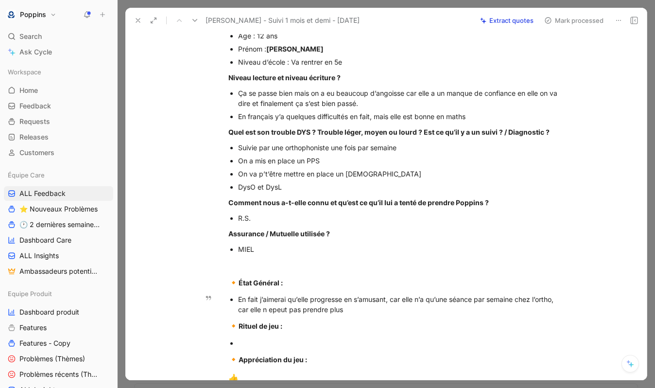
click at [268, 311] on div "En fait j’aimerai qu’elle progresse en s’amusant, car elle n’a qu’une séance pa…" at bounding box center [401, 304] width 327 height 20
click at [357, 304] on div "En fait j’aimerai qu’elle progresse en s’amusant, car elle n’a qu’une séance pa…" at bounding box center [401, 304] width 327 height 20
click at [351, 310] on div "En fait j’aimerai qu’elle progresse en s’amusant, car elle n’a qu’une séance pa…" at bounding box center [401, 304] width 327 height 20
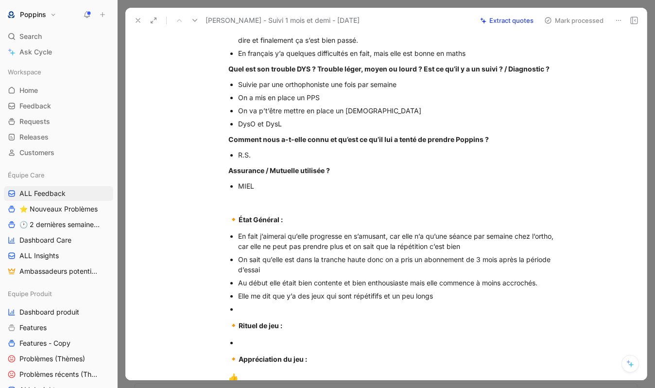
scroll to position [215, 0]
click at [440, 308] on div "Est-ce que nous en tant que parent à part le faire avec elle, est -ce qu’on" at bounding box center [401, 308] width 327 height 10
click at [486, 314] on p "Est-ce que nous en tant que parent à part le faire avec elle, est-ce qu’on" at bounding box center [401, 308] width 327 height 13
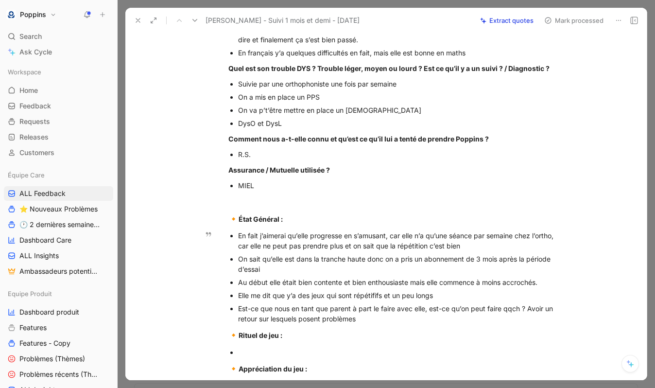
click at [470, 308] on div "Est-ce que nous en tant que parent à part le faire avec elle, est-ce qu’on peut…" at bounding box center [401, 313] width 327 height 20
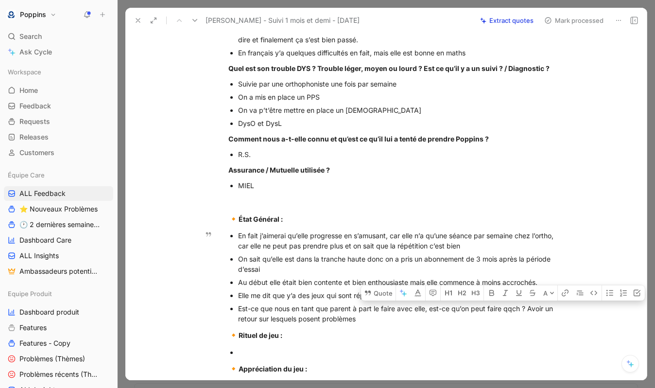
drag, startPoint x: 488, startPoint y: 309, endPoint x: 531, endPoint y: 306, distance: 42.8
click at [531, 306] on div "Est-ce que nous en tant que parent à part le faire avec elle, est-ce qu’on peut…" at bounding box center [401, 313] width 327 height 20
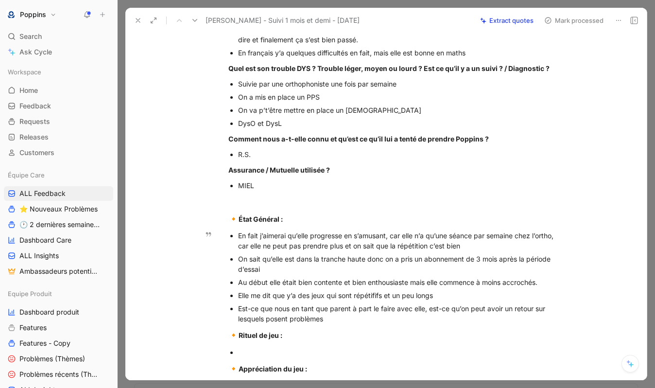
click at [339, 321] on div "Est-ce que nous en tant que parent à part le faire avec elle, est-ce qu’on peut…" at bounding box center [401, 313] width 327 height 20
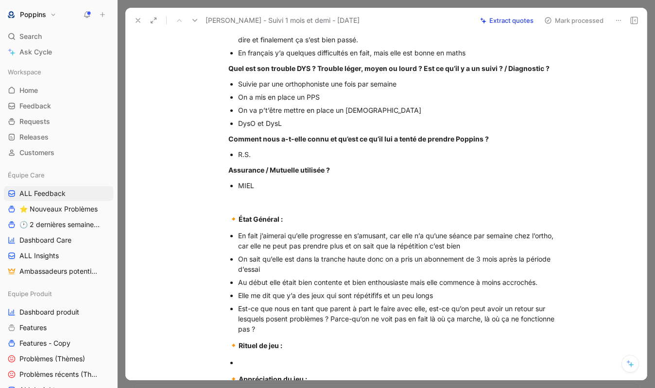
scroll to position [395, 0]
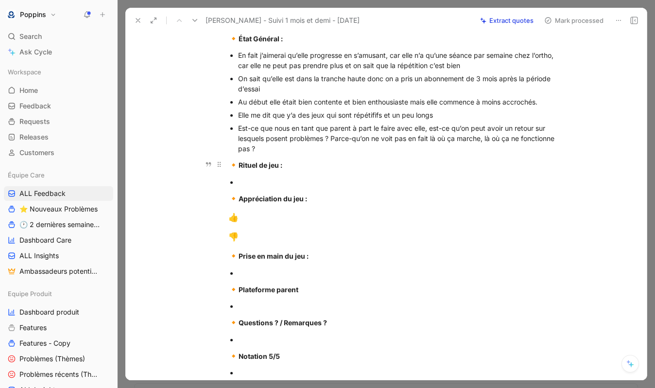
click at [228, 166] on span "🔸" at bounding box center [233, 165] width 10 height 10
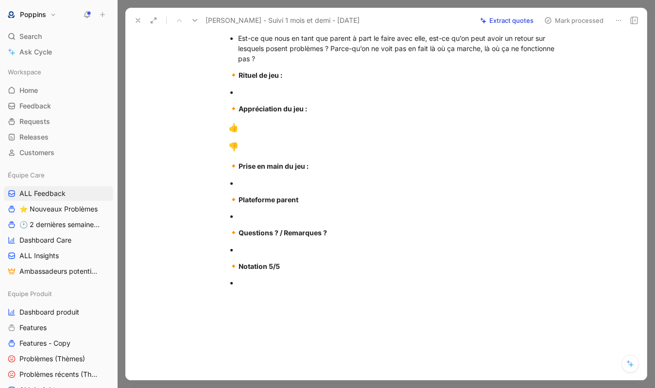
scroll to position [519, 0]
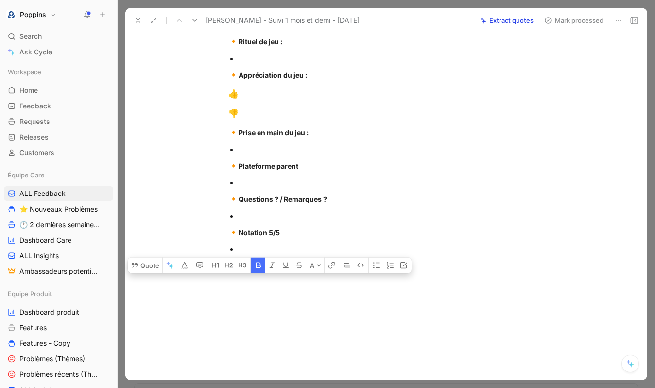
drag, startPoint x: 230, startPoint y: 166, endPoint x: 306, endPoint y: 387, distance: 234.0
click at [306, 387] on div "Feedback Views ALL Feedback Équipe Care Settings To process 18 Nathalie Bobis -…" at bounding box center [387, 194] width 538 height 388
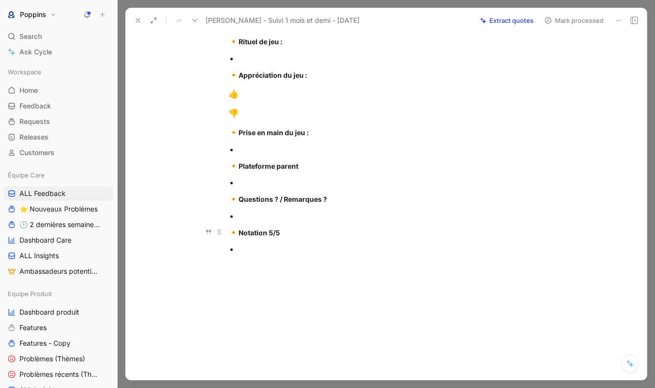
click at [296, 235] on div "🔸 Notation 5/5" at bounding box center [396, 233] width 336 height 13
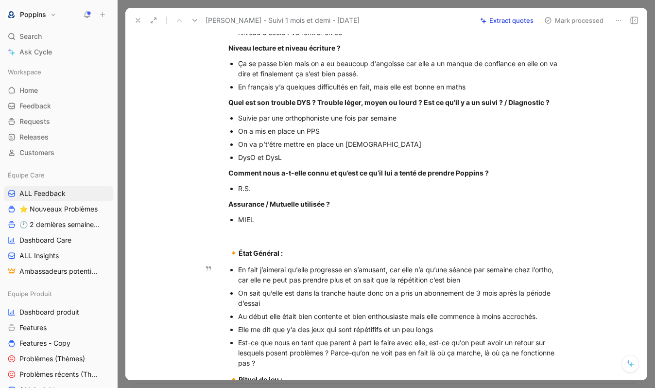
scroll to position [313, 0]
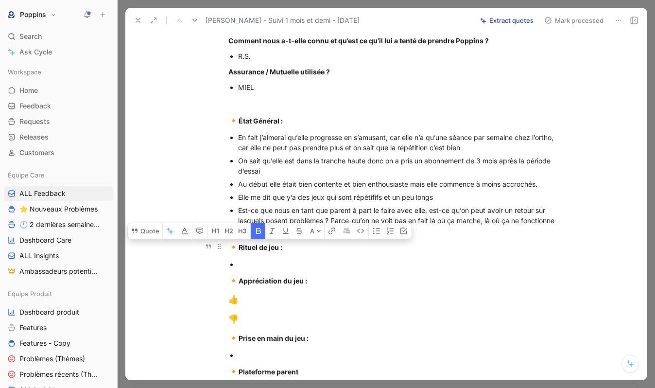
drag, startPoint x: 276, startPoint y: 250, endPoint x: 221, endPoint y: 253, distance: 55.5
click at [221, 253] on div "https://www.app.poppins.io/admin/users/20016928/general divers@knbmedia.com Loc…" at bounding box center [396, 123] width 501 height 692
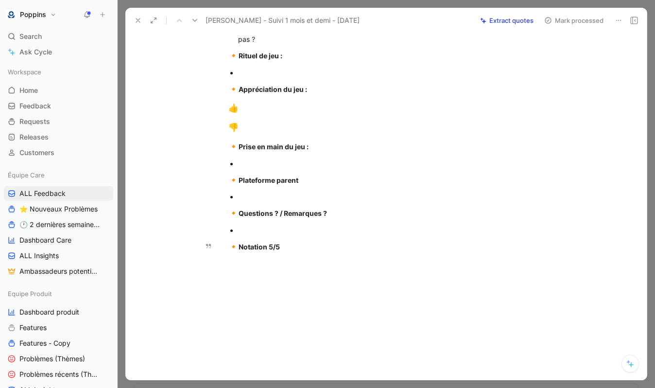
drag, startPoint x: 232, startPoint y: 184, endPoint x: 312, endPoint y: 387, distance: 218.1
click at [312, 387] on div "Feedback Views ALL Feedback Équipe Care Settings To process 18 Nathalie Bobis -…" at bounding box center [387, 194] width 538 height 388
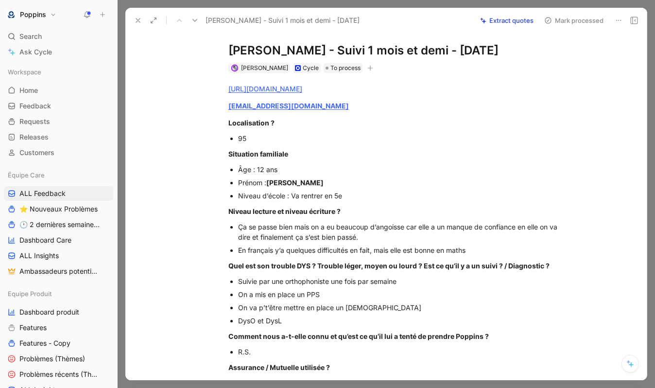
scroll to position [0, 0]
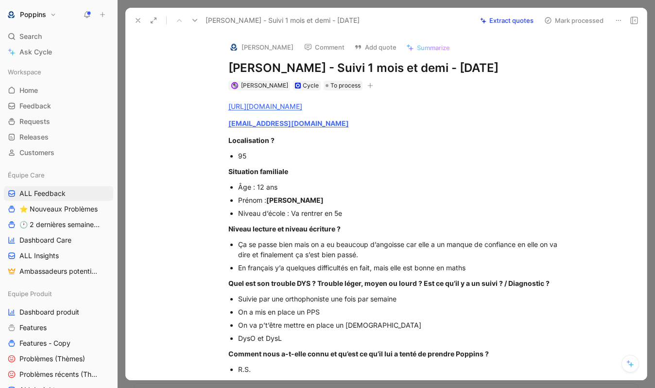
click at [366, 88] on button "button" at bounding box center [371, 86] width 10 height 10
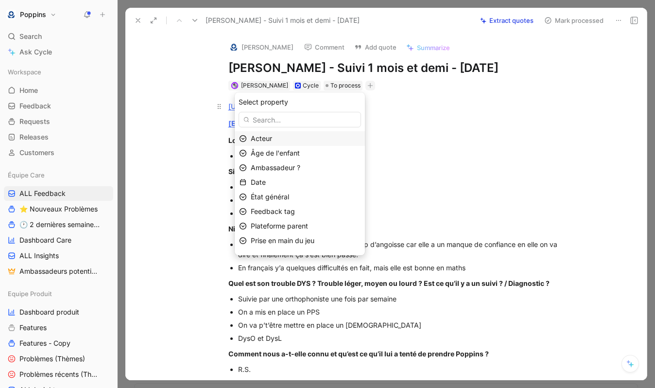
click at [316, 136] on div "Acteur" at bounding box center [306, 139] width 110 height 12
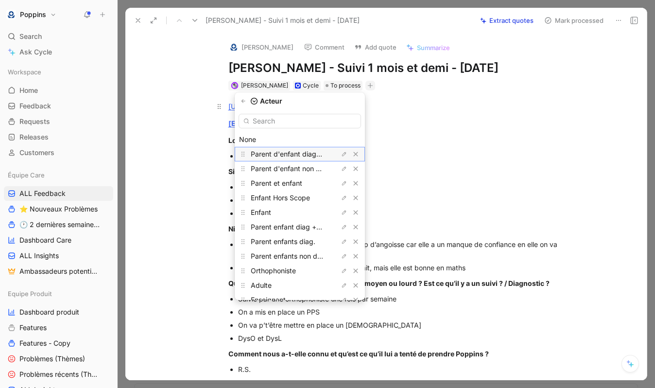
click at [311, 154] on span "Parent d'enfant diagnostiqué" at bounding box center [297, 154] width 93 height 8
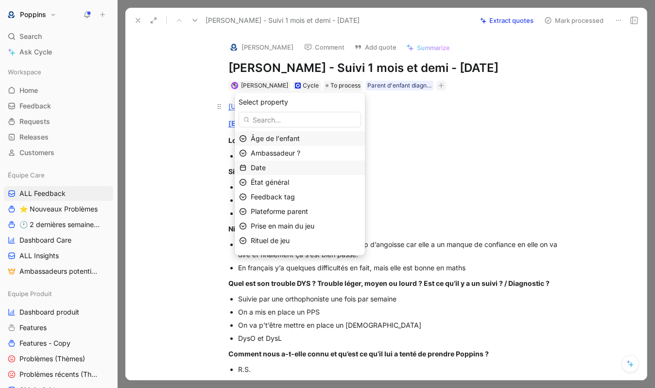
click at [301, 167] on div "Date" at bounding box center [306, 168] width 110 height 12
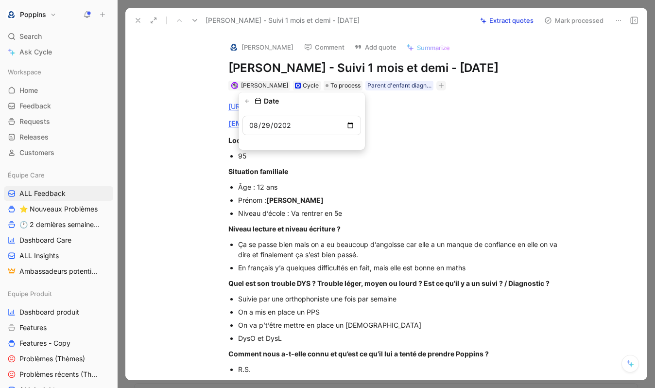
type input "2025-08-29"
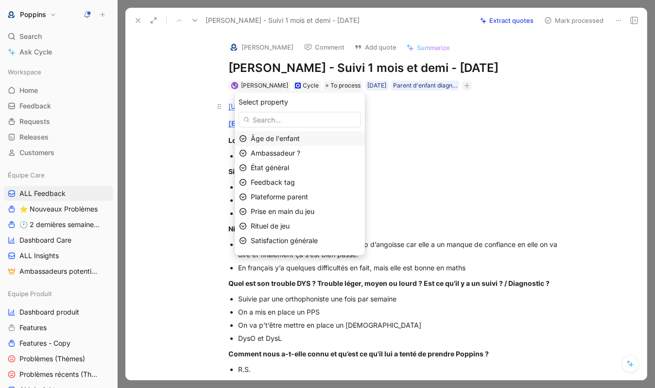
click at [300, 137] on span "Âge de l'enfant" at bounding box center [275, 138] width 49 height 8
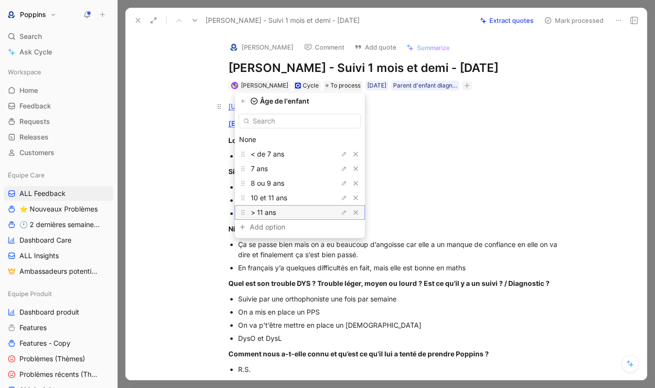
click at [290, 213] on div "> 11 ans" at bounding box center [287, 213] width 73 height 12
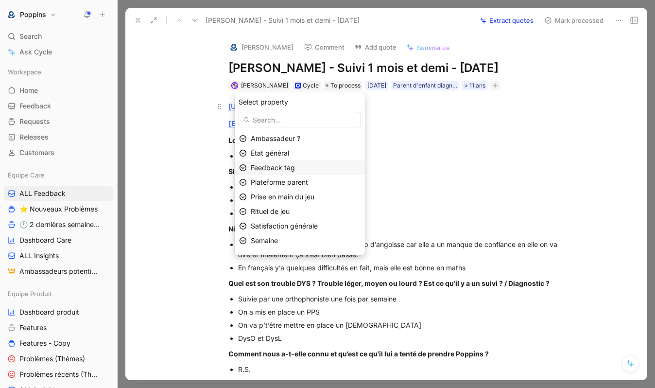
click at [295, 167] on span "Feedback tag" at bounding box center [273, 167] width 44 height 8
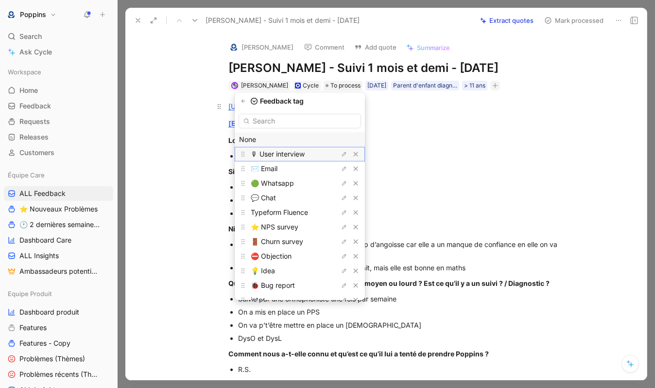
click at [298, 149] on div "🎙 User interview" at bounding box center [287, 154] width 73 height 12
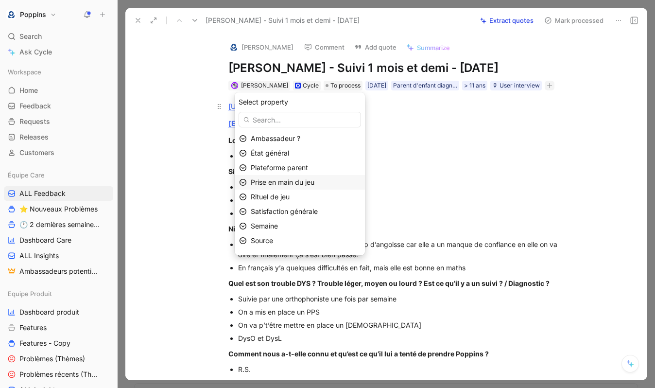
click at [302, 184] on span "Prise en main du jeu" at bounding box center [283, 182] width 64 height 8
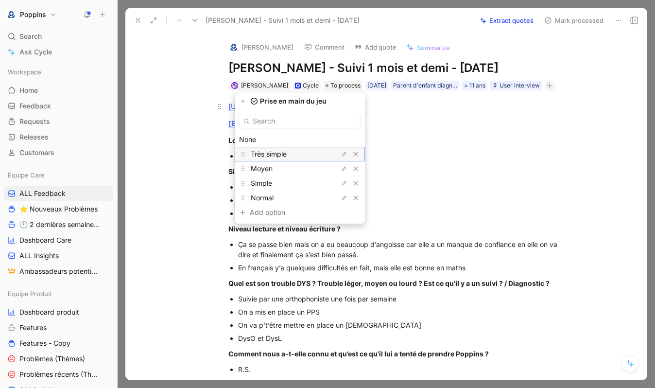
click at [299, 157] on div "Très simple" at bounding box center [287, 154] width 73 height 12
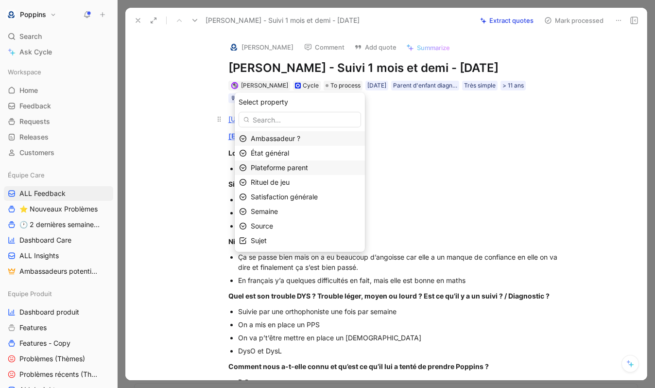
click at [298, 172] on div "Plateforme parent" at bounding box center [306, 168] width 110 height 12
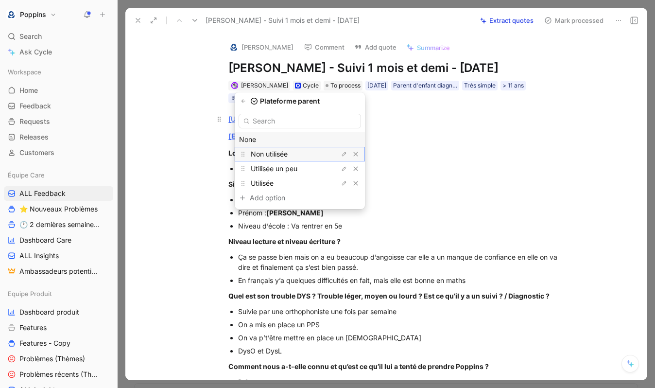
click at [300, 158] on div "Non utilisée" at bounding box center [287, 154] width 73 height 12
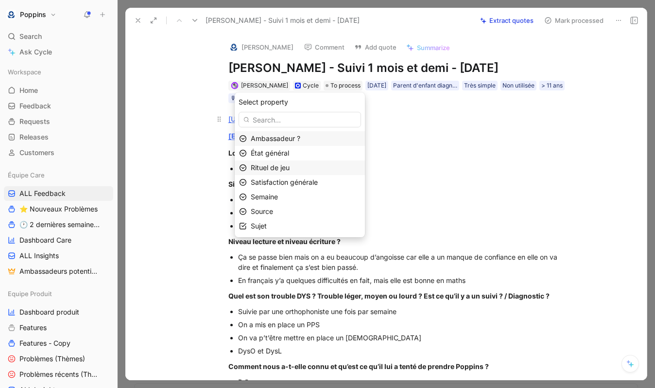
click at [298, 167] on div "Rituel de jeu" at bounding box center [306, 168] width 110 height 12
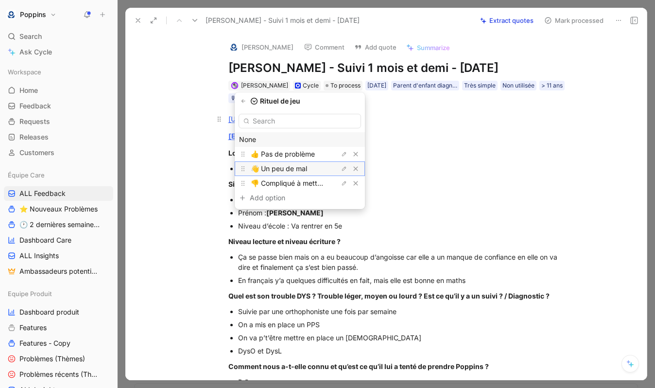
click at [296, 172] on span "👋 Un peu de mal" at bounding box center [279, 168] width 56 height 8
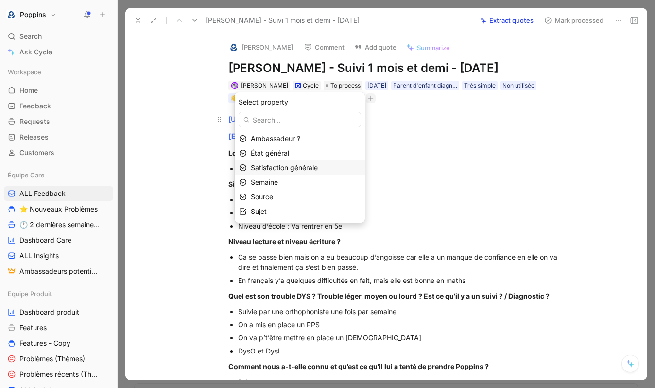
click at [294, 171] on span "Satisfaction générale" at bounding box center [284, 167] width 67 height 8
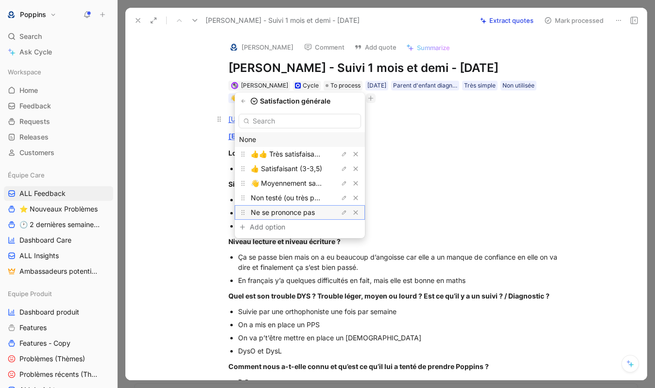
click at [294, 212] on span "Ne se prononce pas" at bounding box center [283, 212] width 64 height 8
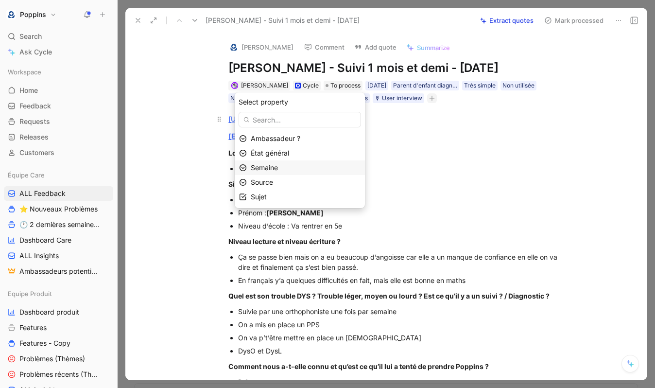
click at [283, 168] on div "Semaine" at bounding box center [306, 168] width 110 height 12
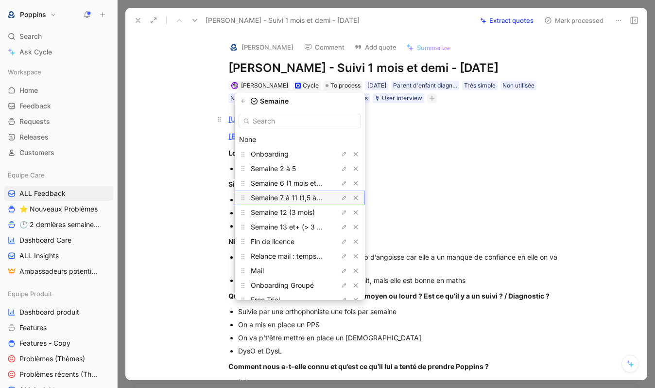
click at [295, 197] on span "Semaine 7 à 11 (1,5 à 3 mois)" at bounding box center [296, 197] width 91 height 8
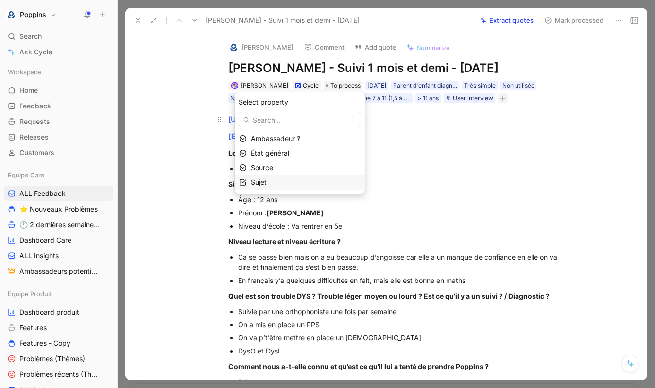
click at [284, 179] on div "Sujet" at bounding box center [306, 182] width 110 height 12
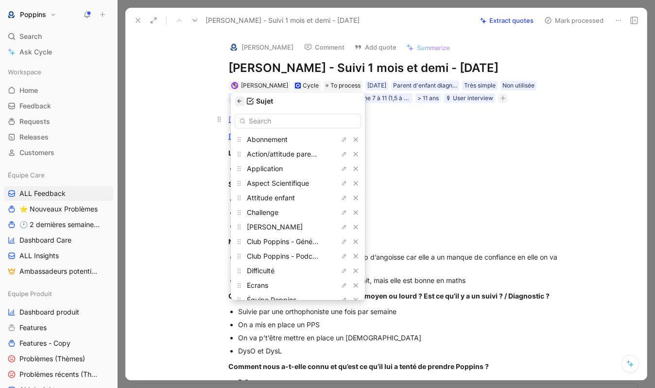
click at [240, 102] on icon "button" at bounding box center [240, 101] width 6 height 6
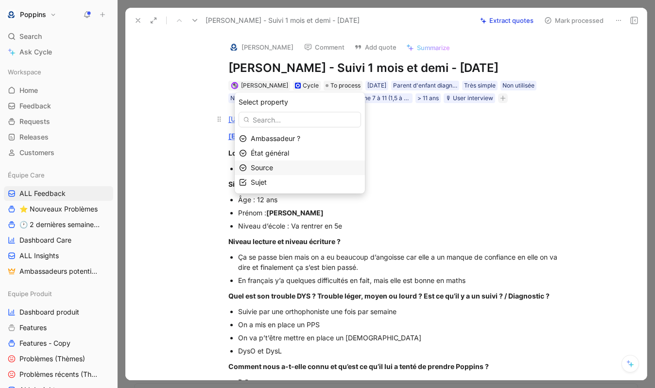
click at [291, 166] on div "Source" at bounding box center [306, 168] width 110 height 12
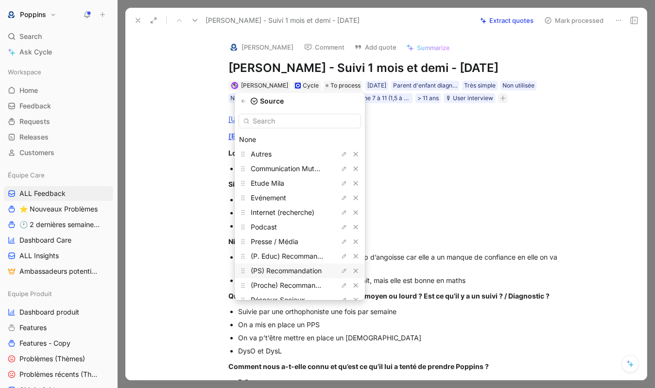
scroll to position [26, 0]
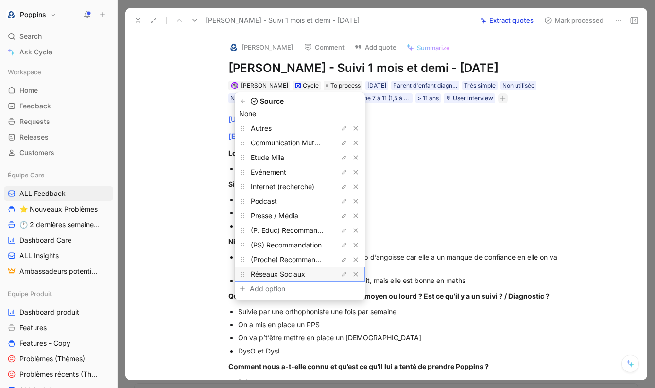
click at [297, 276] on span "Réseaux Sociaux" at bounding box center [278, 274] width 54 height 8
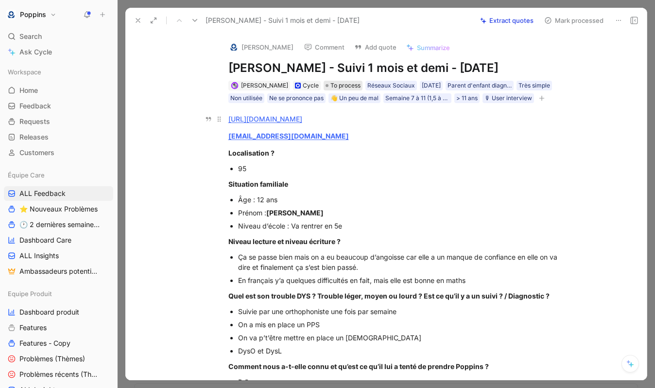
click at [331, 85] on span "To process" at bounding box center [346, 86] width 30 height 10
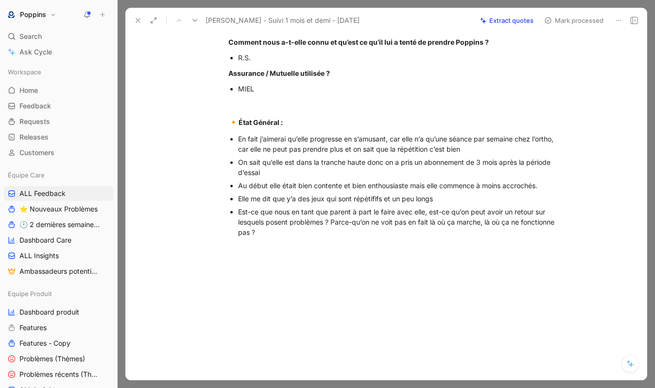
scroll to position [319, 0]
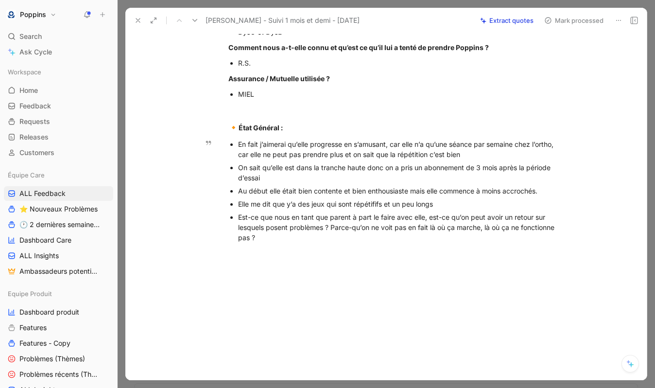
click at [276, 242] on div "Est-ce que nous en tant que parent à part le faire avec elle, est-ce qu’on peut…" at bounding box center [401, 227] width 327 height 31
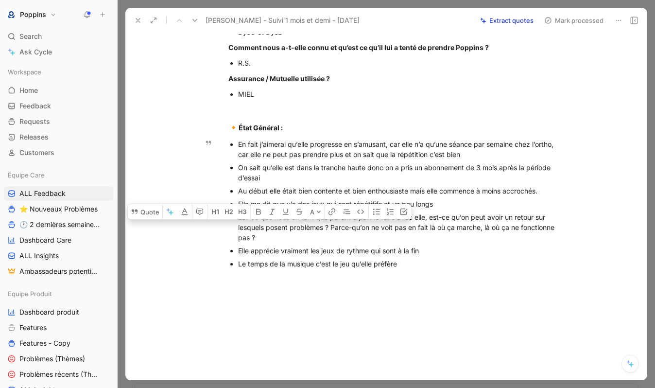
drag, startPoint x: 264, startPoint y: 226, endPoint x: 227, endPoint y: 224, distance: 37.9
click at [227, 224] on ul "En fait j’aimerai qu’elle progresse en s’amusant, car elle n’a qu’une séance pa…" at bounding box center [396, 204] width 373 height 133
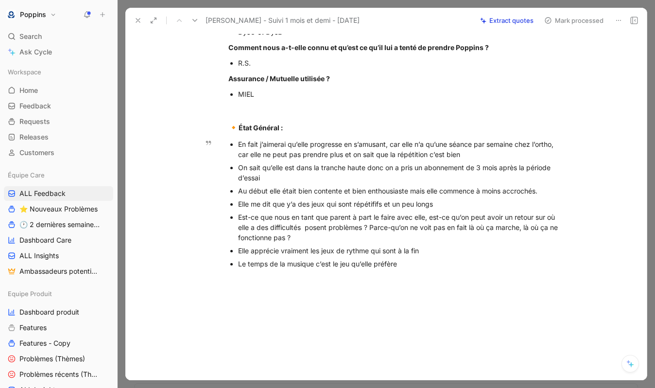
click at [424, 267] on div "Le temps de la musique c’est le jeu qu’elle préfère" at bounding box center [401, 264] width 327 height 10
click at [306, 227] on div "Est-ce que nous en tant que parent à part le faire avec elle, est-ce qu’on peut…" at bounding box center [401, 227] width 327 height 31
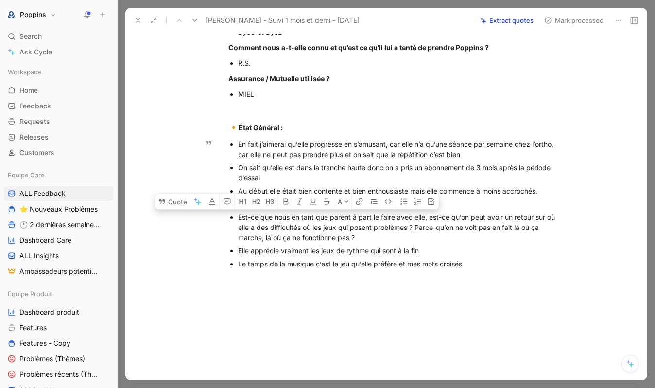
drag, startPoint x: 369, startPoint y: 235, endPoint x: 233, endPoint y: 219, distance: 137.0
click at [238, 219] on li "Est-ce que nous en tant que parent à part le faire avec elle, est-ce qu’on peut…" at bounding box center [401, 227] width 327 height 34
click at [166, 195] on button "Quote" at bounding box center [173, 201] width 35 height 16
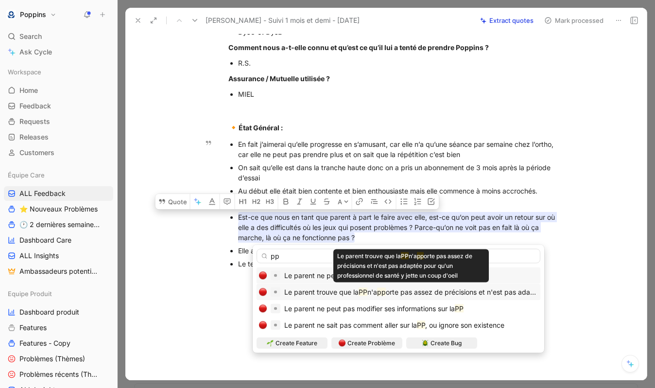
type input "pp"
click at [449, 295] on span "orte pas assez de précisions et n'est pas adaptée pour qu'un professionnel de s…" at bounding box center [555, 292] width 338 height 8
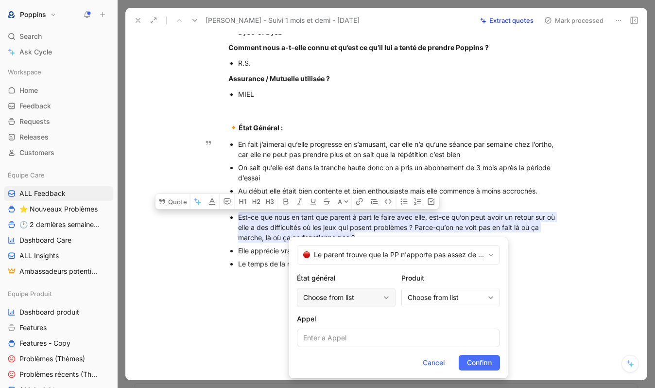
click at [373, 297] on div "Choose from list" at bounding box center [341, 298] width 76 height 12
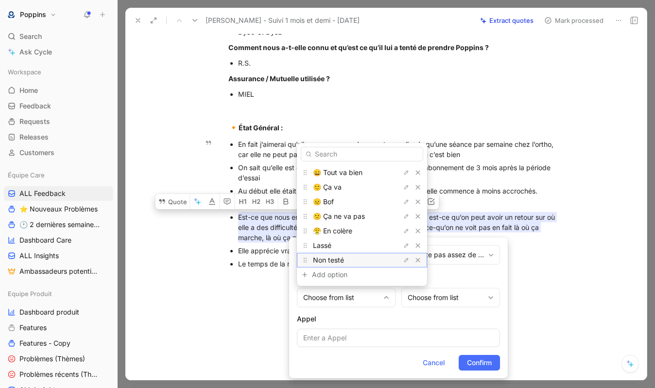
click at [353, 259] on div "Non testé" at bounding box center [349, 260] width 73 height 12
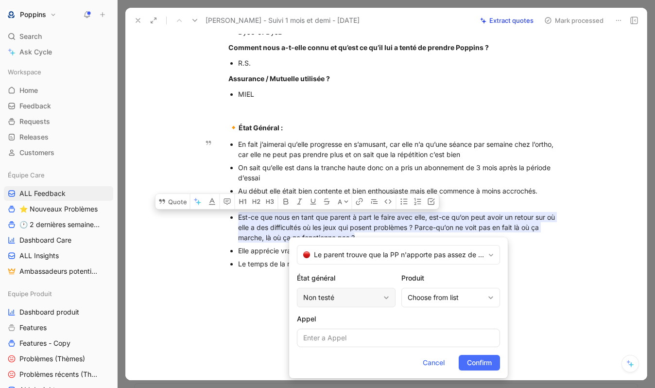
click at [360, 296] on div "Non testé" at bounding box center [341, 298] width 76 height 12
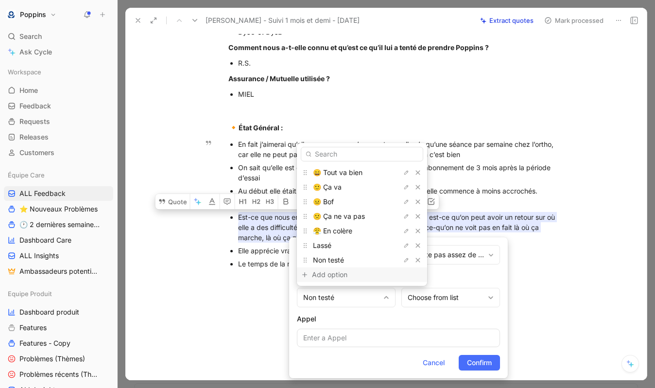
click at [348, 280] on div "Add option" at bounding box center [348, 275] width 73 height 12
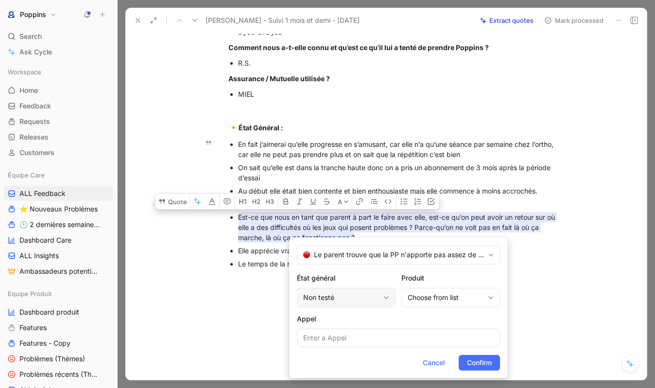
click at [347, 303] on div "Non testé" at bounding box center [341, 298] width 76 height 12
click at [432, 364] on span "Cancel" at bounding box center [434, 363] width 22 height 12
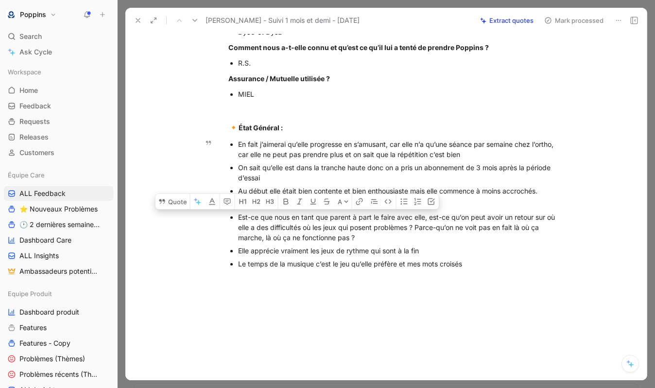
click at [378, 248] on div "Elle apprécie vraiment les jeux de rythme qui sont à la fin" at bounding box center [401, 250] width 327 height 10
drag, startPoint x: 371, startPoint y: 240, endPoint x: 237, endPoint y: 215, distance: 135.9
click at [237, 215] on ul "En fait j’aimerai qu’elle progresse en s’amusant, car elle n’a qu’une séance pa…" at bounding box center [396, 204] width 373 height 133
click at [182, 199] on button "Quote" at bounding box center [173, 201] width 35 height 16
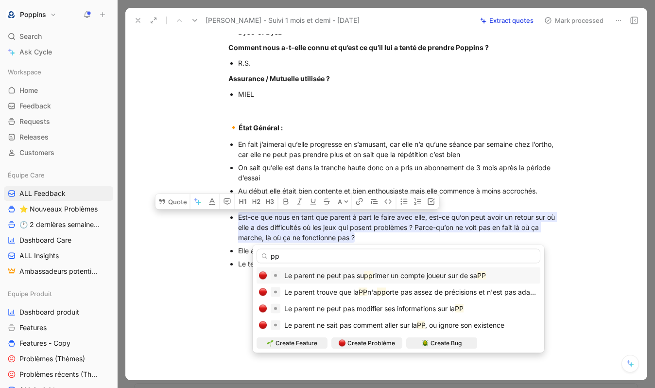
click at [289, 254] on input "pp" at bounding box center [399, 256] width 284 height 15
drag, startPoint x: 286, startPoint y: 257, endPoint x: 266, endPoint y: 255, distance: 20.5
click at [266, 255] on div "pp" at bounding box center [399, 256] width 284 height 15
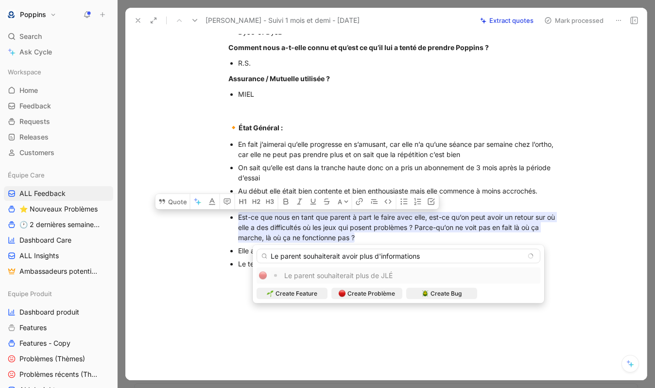
type input "Le parent souhaiterait avoir plus d'informations"
click at [309, 259] on input "Le parent souhaiterait avoir plus d'informations" at bounding box center [399, 256] width 284 height 15
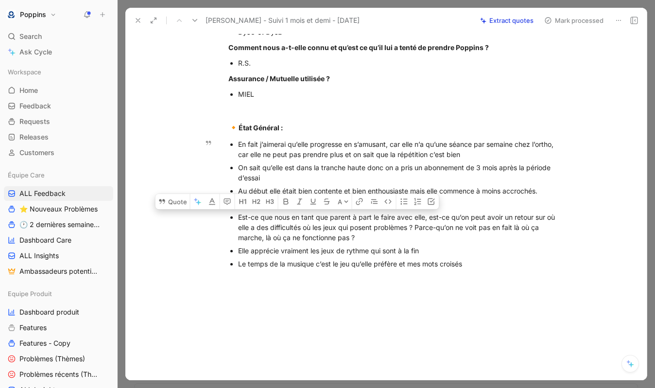
drag, startPoint x: 377, startPoint y: 237, endPoint x: 239, endPoint y: 212, distance: 140.2
click at [239, 212] on div "Est-ce que nous en tant que parent à part le faire avec elle, est-ce qu’on peut…" at bounding box center [401, 227] width 327 height 31
click at [202, 204] on button "button" at bounding box center [198, 201] width 15 height 16
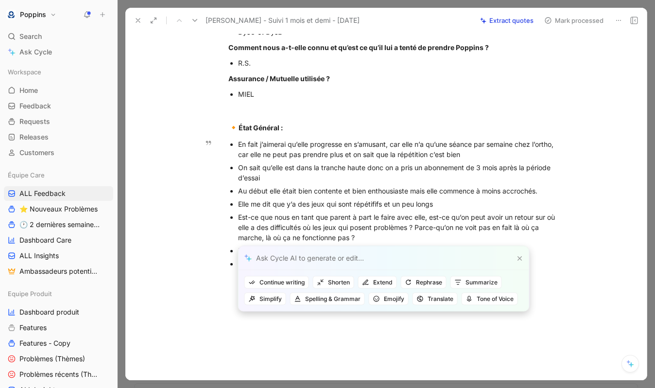
click at [207, 237] on div "https://www.app.poppins.io/admin/users/20016928/general divers@knbmedia.com Loc…" at bounding box center [396, 39] width 501 height 511
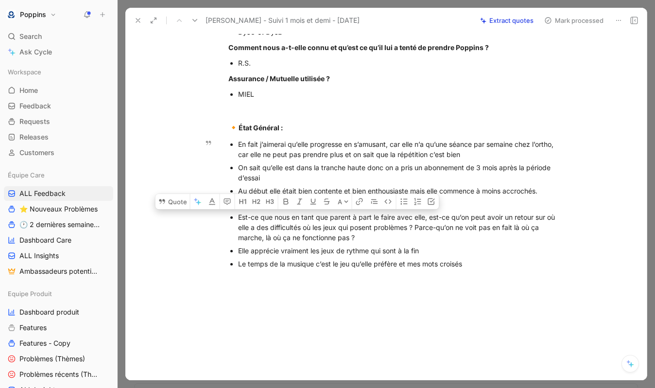
drag, startPoint x: 366, startPoint y: 239, endPoint x: 215, endPoint y: 221, distance: 151.7
click at [215, 221] on ul "En fait j’aimerai qu’elle progresse en s’amusant, car elle n’a qu’une séance pa…" at bounding box center [396, 204] width 373 height 133
click at [176, 193] on button "Quote" at bounding box center [173, 201] width 35 height 16
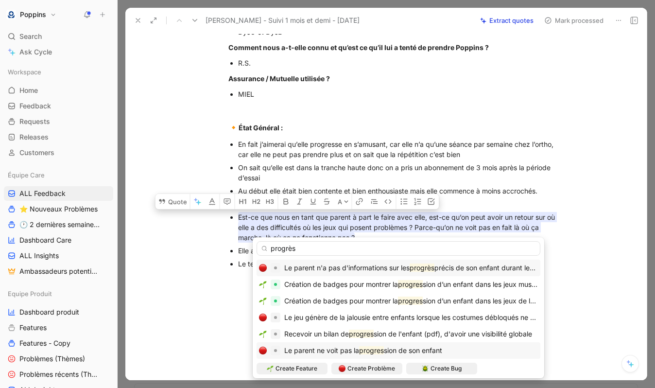
type input "progrès"
click at [356, 354] on span "Le parent ne voit pas la" at bounding box center [321, 350] width 75 height 8
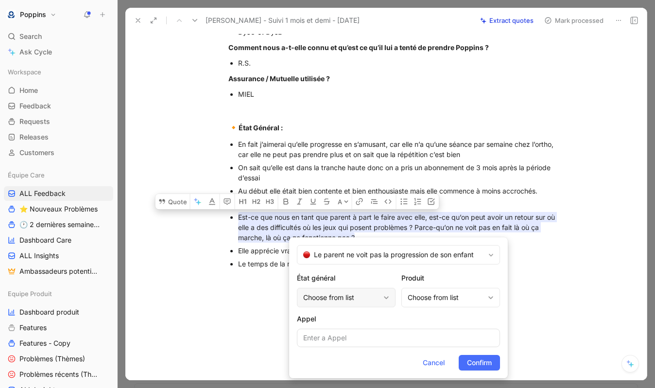
click at [341, 292] on div "Choose from list" at bounding box center [341, 298] width 76 height 12
click at [432, 297] on div "Choose from list" at bounding box center [446, 298] width 76 height 12
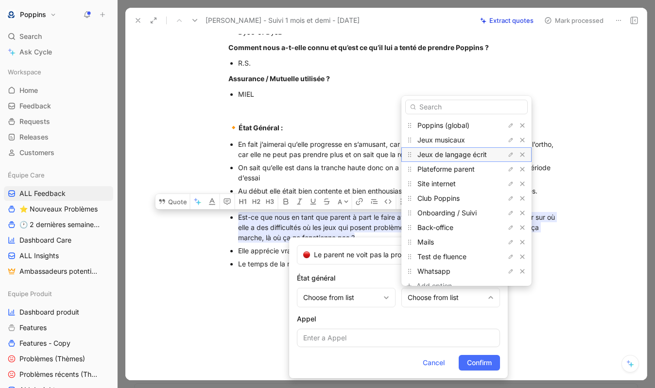
click at [461, 154] on span "Jeux de langage écrit" at bounding box center [453, 154] width 70 height 8
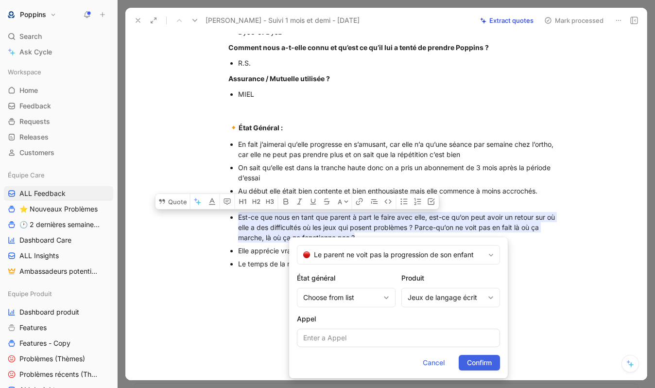
click at [481, 357] on span "Confirm" at bounding box center [479, 363] width 25 height 12
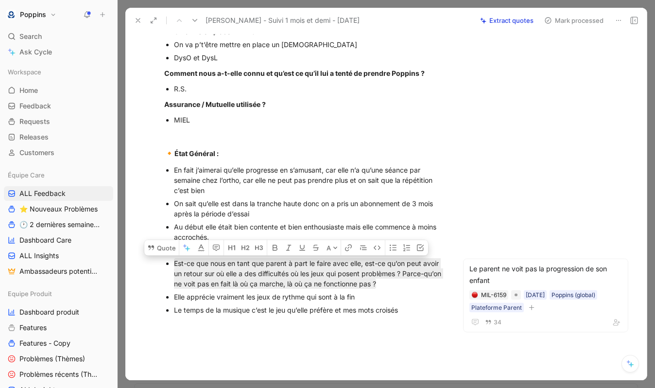
scroll to position [409, 0]
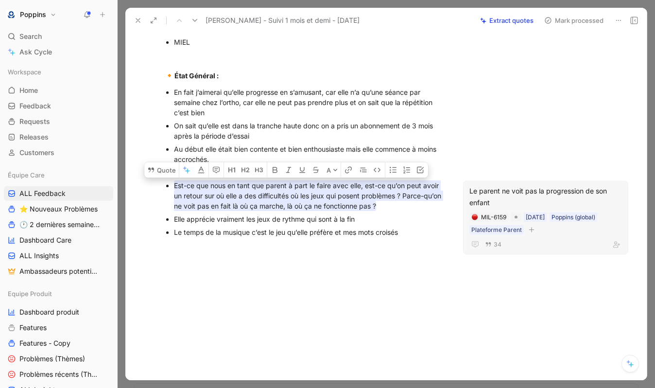
click at [531, 232] on icon "button" at bounding box center [532, 230] width 6 height 6
click at [442, 281] on span "Problèmes" at bounding box center [438, 283] width 34 height 8
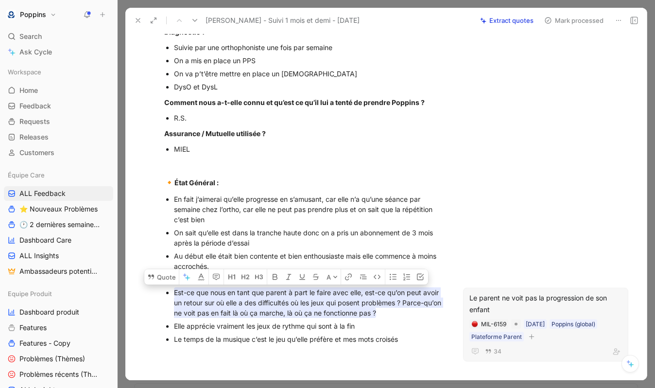
scroll to position [0, 0]
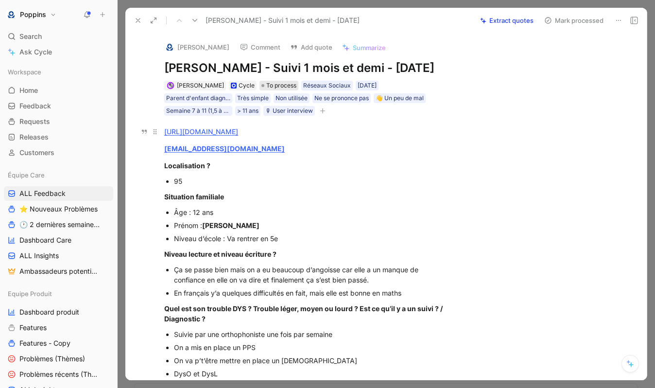
click at [278, 90] on span "To process" at bounding box center [281, 86] width 30 height 10
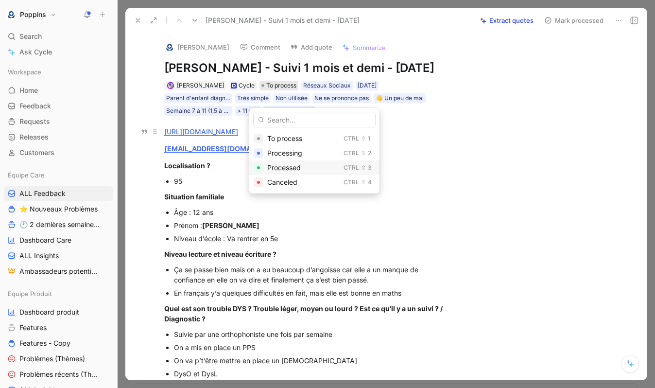
click at [288, 168] on span "Processed" at bounding box center [284, 167] width 34 height 8
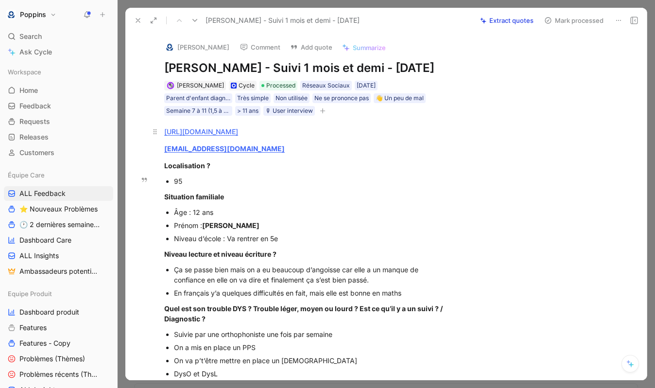
click at [240, 186] on div "95" at bounding box center [309, 181] width 271 height 10
drag, startPoint x: 247, startPoint y: 164, endPoint x: 147, endPoint y: 162, distance: 100.1
copy strong "divers@knbmedia.com"
click at [137, 17] on icon at bounding box center [138, 21] width 8 height 8
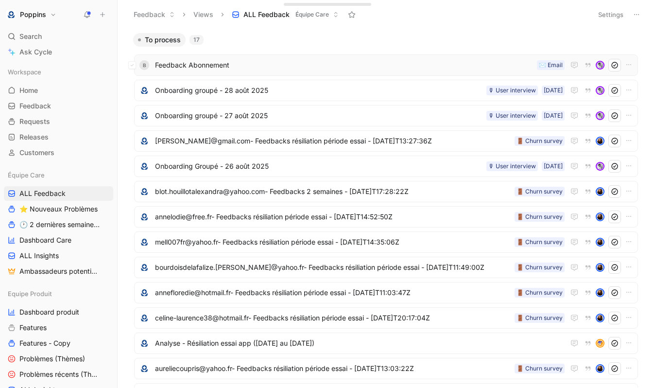
click at [439, 65] on span "Feedback Abonnement" at bounding box center [344, 65] width 378 height 12
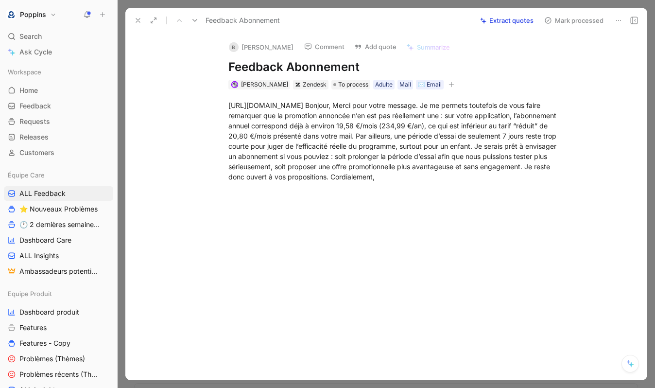
click at [137, 19] on use at bounding box center [138, 20] width 4 height 4
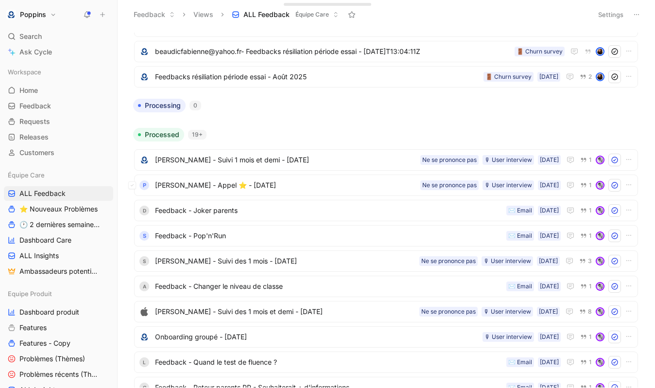
scroll to position [408, 0]
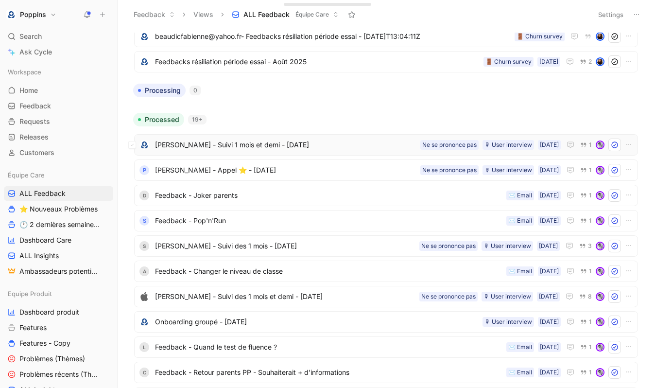
click at [248, 141] on span "[PERSON_NAME] - Suivi 1 mois et demi - 28 août 2025" at bounding box center [285, 145] width 261 height 12
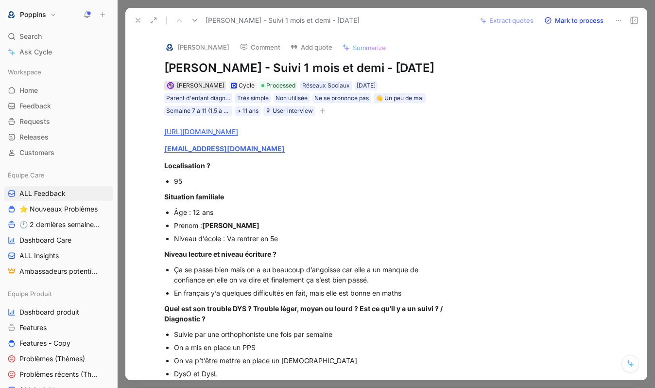
click at [179, 89] on span "[PERSON_NAME]" at bounding box center [200, 85] width 47 height 7
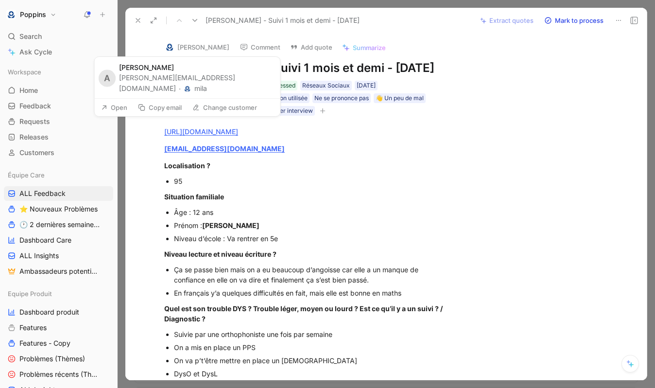
click at [170, 46] on img at bounding box center [170, 47] width 10 height 10
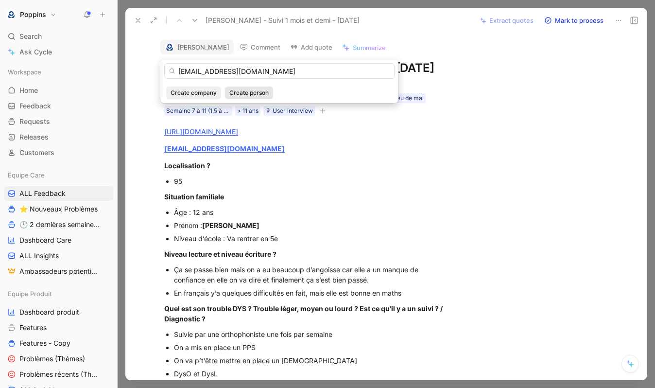
type input "divers@knbmedia.com"
click at [242, 89] on span "Create person" at bounding box center [248, 93] width 39 height 10
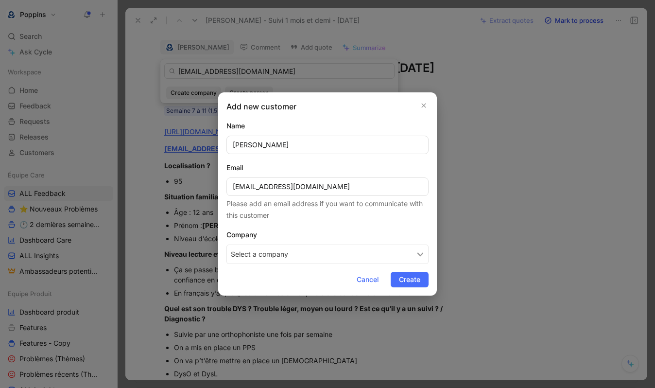
type input "Nathalie Bobis"
click at [308, 253] on button "Select a company" at bounding box center [328, 253] width 202 height 19
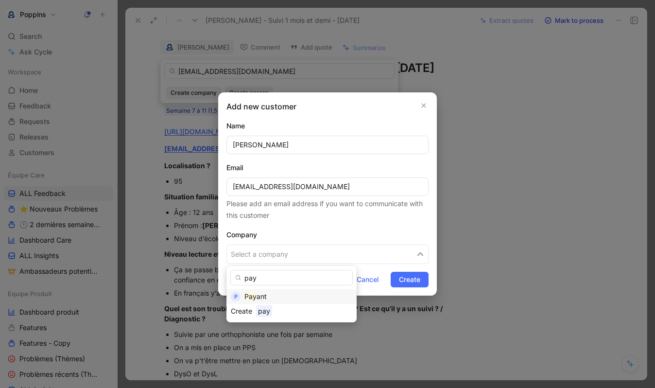
type input "pay"
click at [277, 291] on div "Pay ant" at bounding box center [298, 297] width 108 height 12
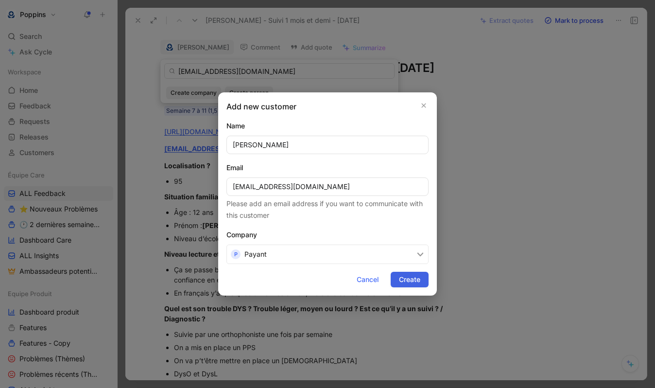
click at [409, 277] on span "Create" at bounding box center [409, 280] width 21 height 12
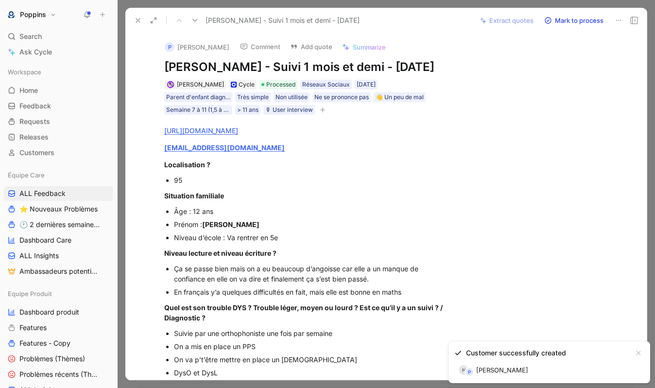
click at [131, 17] on div "[PERSON_NAME] - Suivi 1 mois et demi - 28 août 2025" at bounding box center [301, 21] width 342 height 16
click at [137, 20] on icon at bounding box center [138, 21] width 8 height 8
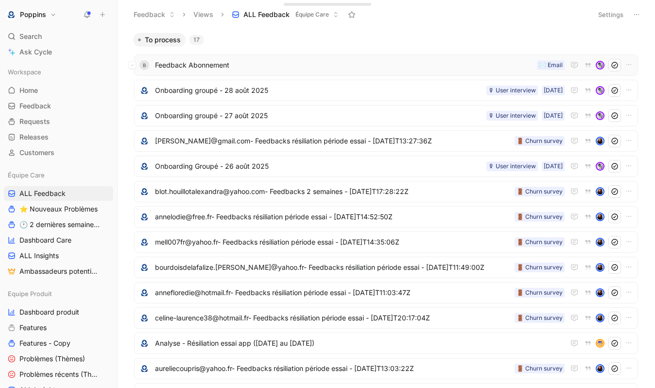
click at [256, 69] on span "Feedback Abonnement" at bounding box center [344, 65] width 378 height 12
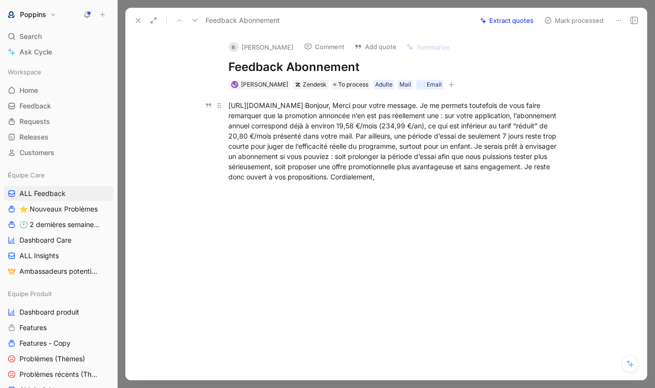
click at [391, 105] on div "https://mila9653.zendesk.com/agent/tickets/12200 Bonjour, Merci pour votre mess…" at bounding box center [396, 141] width 336 height 82
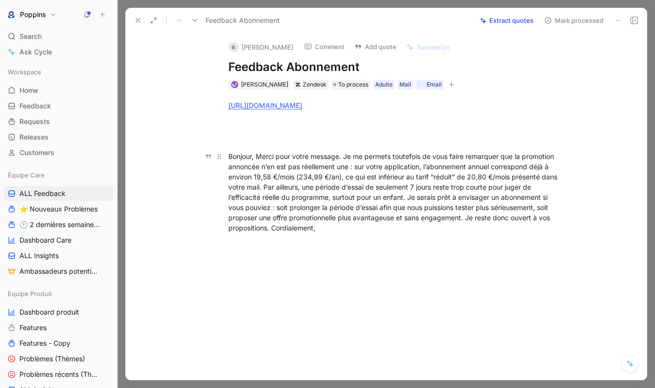
drag, startPoint x: 354, startPoint y: 167, endPoint x: 375, endPoint y: 183, distance: 26.3
click at [376, 183] on div "Bonjour, Merci pour votre message. Je me permets toutefois de vous faire remarq…" at bounding box center [396, 192] width 336 height 82
drag, startPoint x: 355, startPoint y: 166, endPoint x: 406, endPoint y: 195, distance: 58.4
click at [406, 195] on div "Bonjour, Merci pour votre message. Je me permets toutefois de vous faire remarq…" at bounding box center [396, 192] width 336 height 82
click at [381, 187] on div "Bonjour, Merci pour votre message. Je me permets toutefois de vous faire remarq…" at bounding box center [396, 192] width 336 height 82
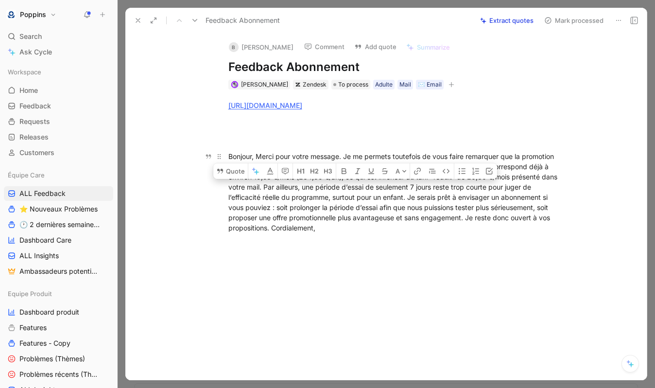
drag, startPoint x: 304, startPoint y: 187, endPoint x: 408, endPoint y: 194, distance: 104.3
click at [408, 194] on div "Bonjour, Merci pour votre message. Je me permets toutefois de vous faire remarq…" at bounding box center [396, 192] width 336 height 82
click at [236, 174] on button "Quote" at bounding box center [230, 171] width 35 height 16
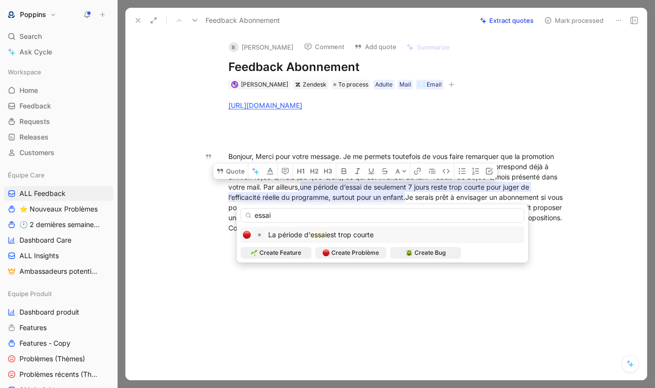
type input "essai"
click at [323, 233] on mark "essai" at bounding box center [319, 234] width 16 height 8
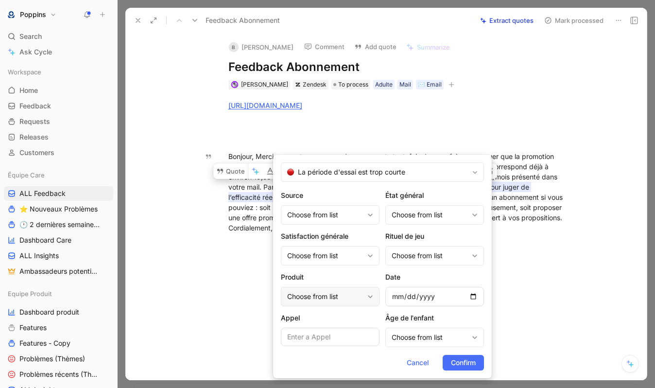
click at [346, 293] on div "Choose from list" at bounding box center [325, 297] width 76 height 12
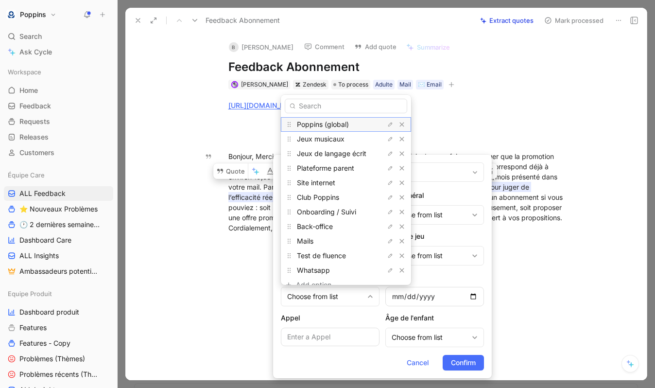
click at [342, 124] on span "Poppins (global)" at bounding box center [323, 124] width 52 height 8
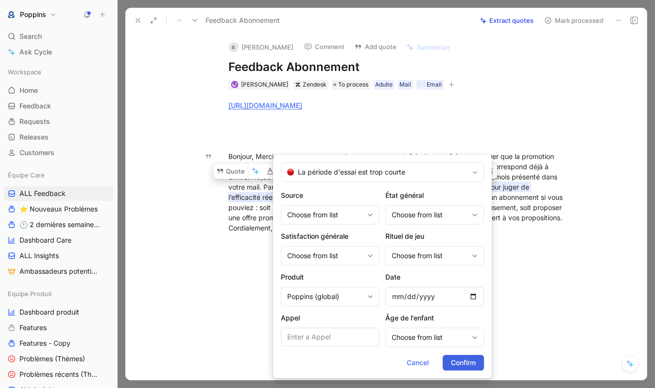
click at [462, 362] on span "Confirm" at bounding box center [463, 363] width 25 height 12
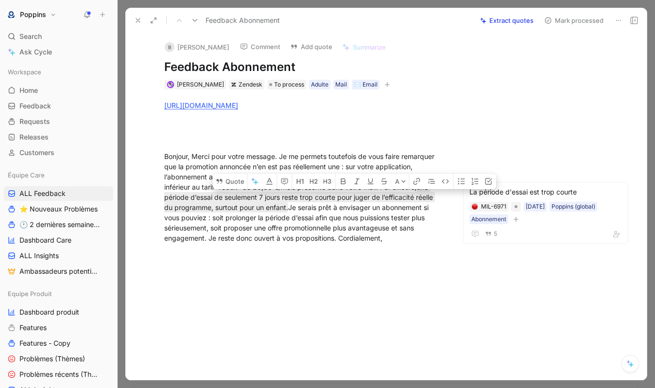
click at [375, 79] on div "Anne Dorison Zendesk To process Adulte Mail ✉️ Email" at bounding box center [304, 85] width 282 height 12
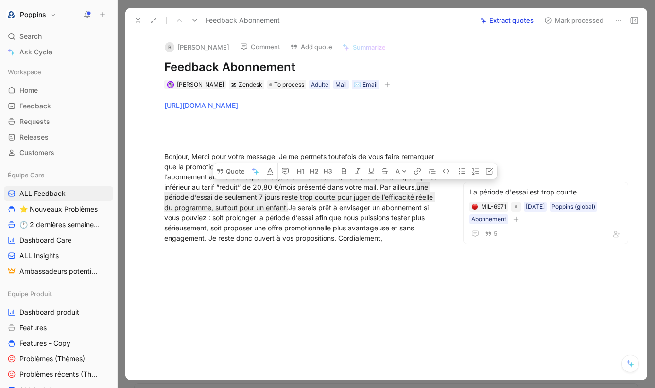
click at [387, 82] on icon "button" at bounding box center [387, 84] width 0 height 5
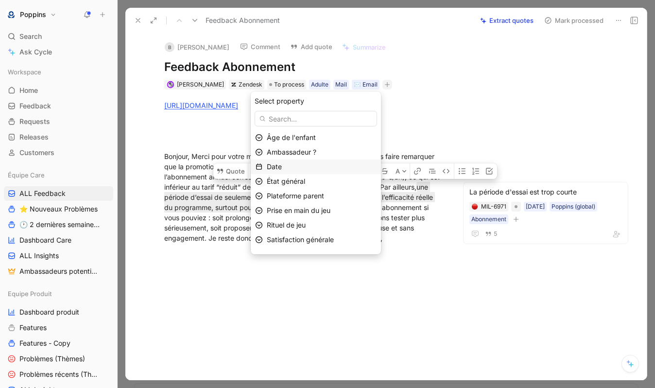
click at [304, 165] on div "Date" at bounding box center [322, 167] width 110 height 12
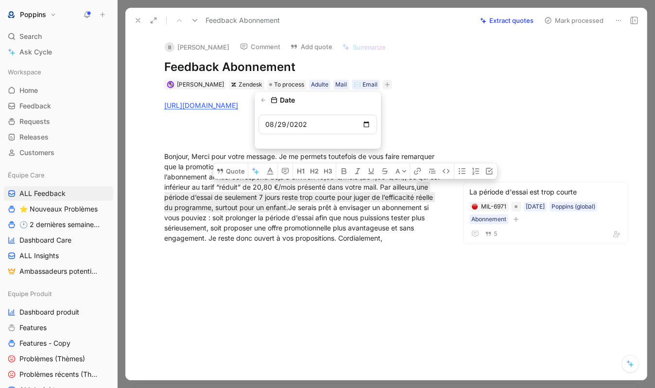
type input "2025-08-29"
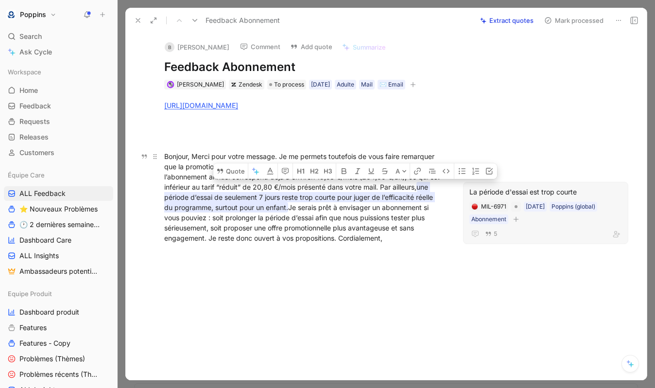
click at [253, 218] on div "Bonjour, Merci pour votre message. Je me permets toutefois de vous faire remarq…" at bounding box center [304, 197] width 280 height 92
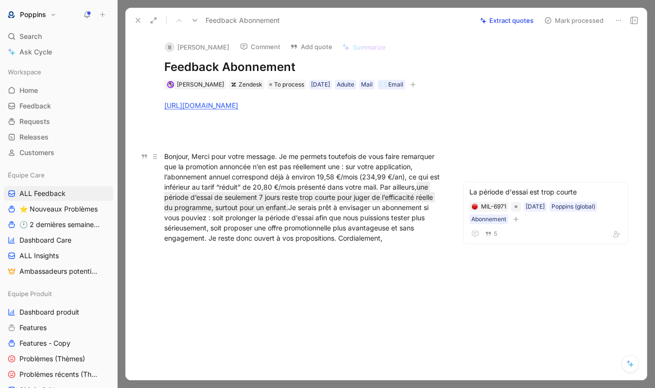
drag, startPoint x: 281, startPoint y: 154, endPoint x: 320, endPoint y: 165, distance: 40.0
click at [316, 164] on div "Bonjour, Merci pour votre message. Je me permets toutefois de vous faire remarq…" at bounding box center [304, 197] width 280 height 92
click at [334, 181] on div "Bonjour, Merci pour votre message. Je me permets toutefois de vous faire remarq…" at bounding box center [304, 197] width 280 height 92
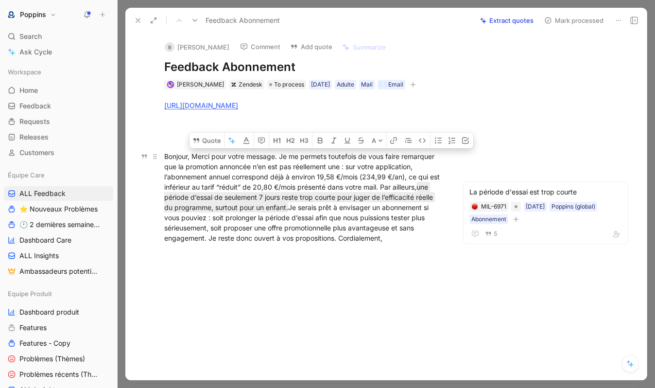
drag, startPoint x: 381, startPoint y: 187, endPoint x: 281, endPoint y: 152, distance: 105.8
click at [281, 152] on div "Bonjour, Merci pour votre message. Je me permets toutefois de vous faire remarq…" at bounding box center [304, 197] width 280 height 92
click at [216, 144] on button "Quote" at bounding box center [207, 141] width 35 height 16
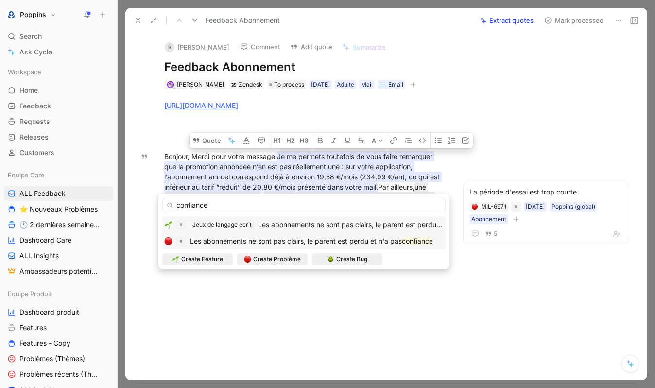
type input "confiance"
click at [240, 240] on span "Les abonnements ne sont pas clairs, le parent est perdu et n'a pas" at bounding box center [296, 241] width 212 height 8
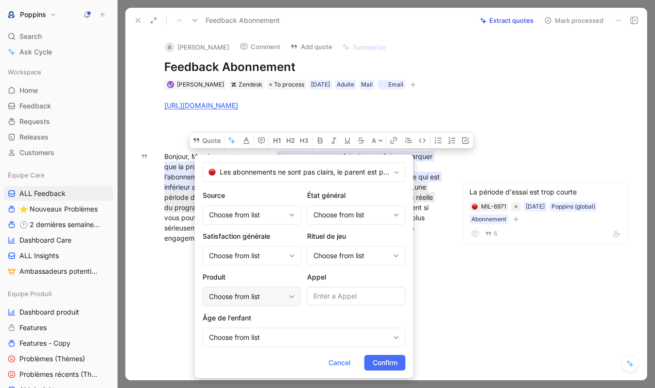
click at [249, 299] on div "Choose from list" at bounding box center [247, 297] width 76 height 12
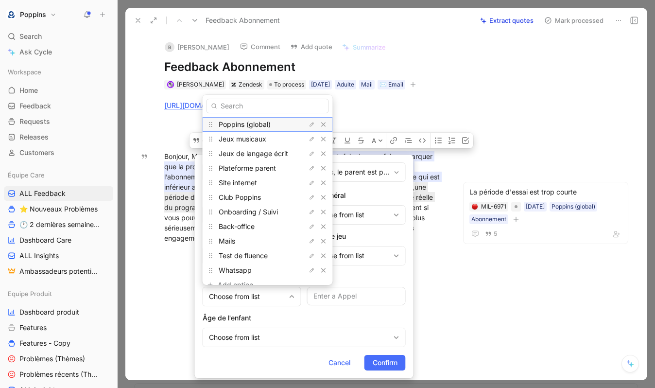
click at [261, 125] on span "Poppins (global)" at bounding box center [245, 124] width 52 height 8
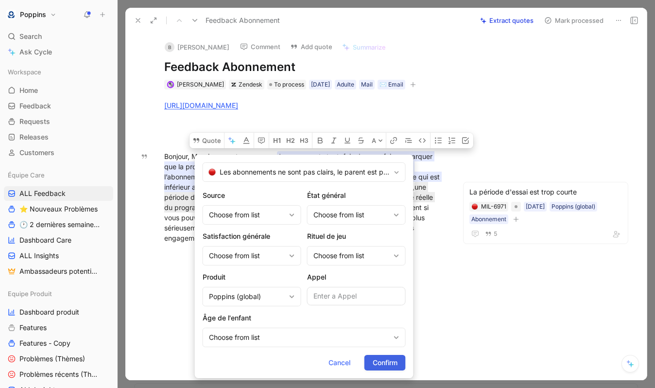
click at [385, 364] on span "Confirm" at bounding box center [385, 363] width 25 height 12
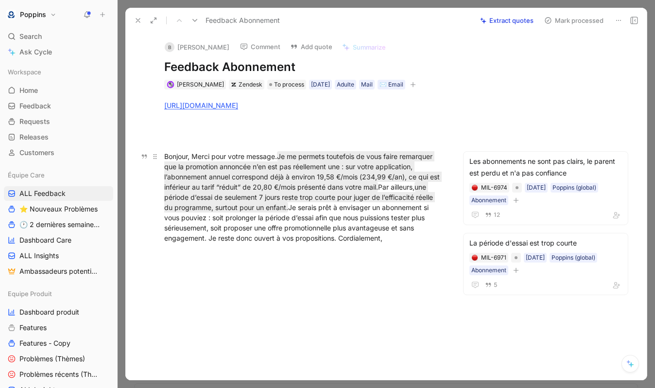
click at [265, 232] on div "Bonjour, Merci pour votre message. Je me permets toutefois de vous faire remarq…" at bounding box center [304, 197] width 280 height 92
click at [284, 86] on span "To process" at bounding box center [289, 85] width 30 height 10
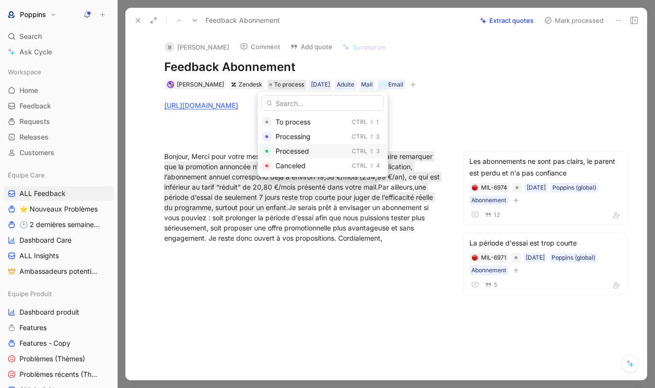
click at [289, 148] on span "Processed" at bounding box center [293, 151] width 34 height 8
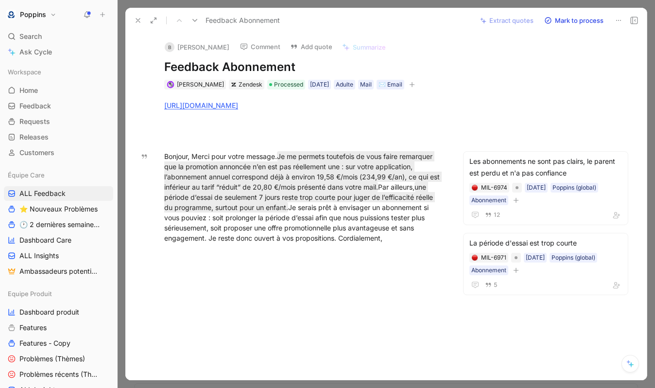
click at [141, 18] on icon at bounding box center [138, 21] width 8 height 8
